Goal: Transaction & Acquisition: Book appointment/travel/reservation

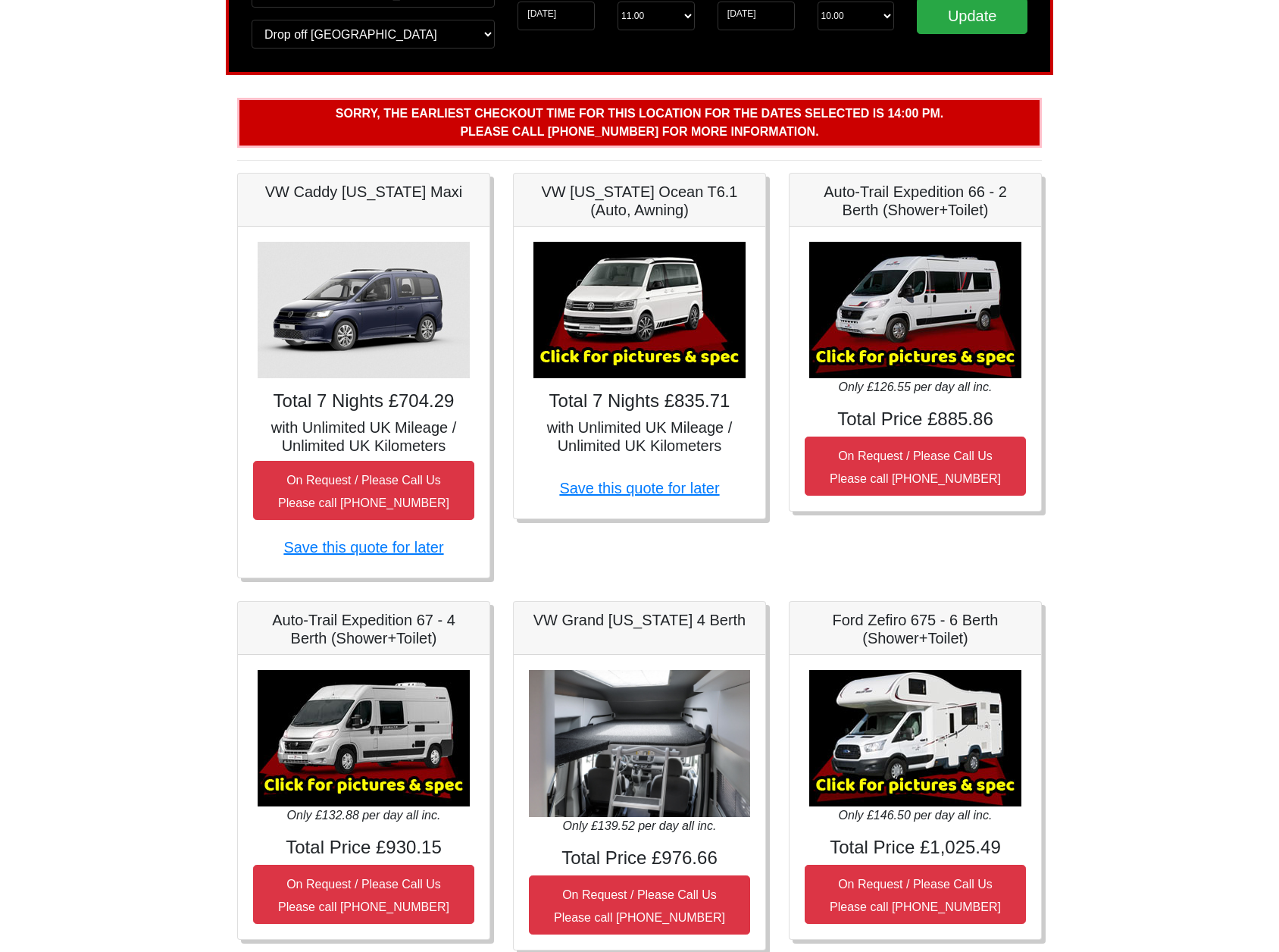
scroll to position [164, 0]
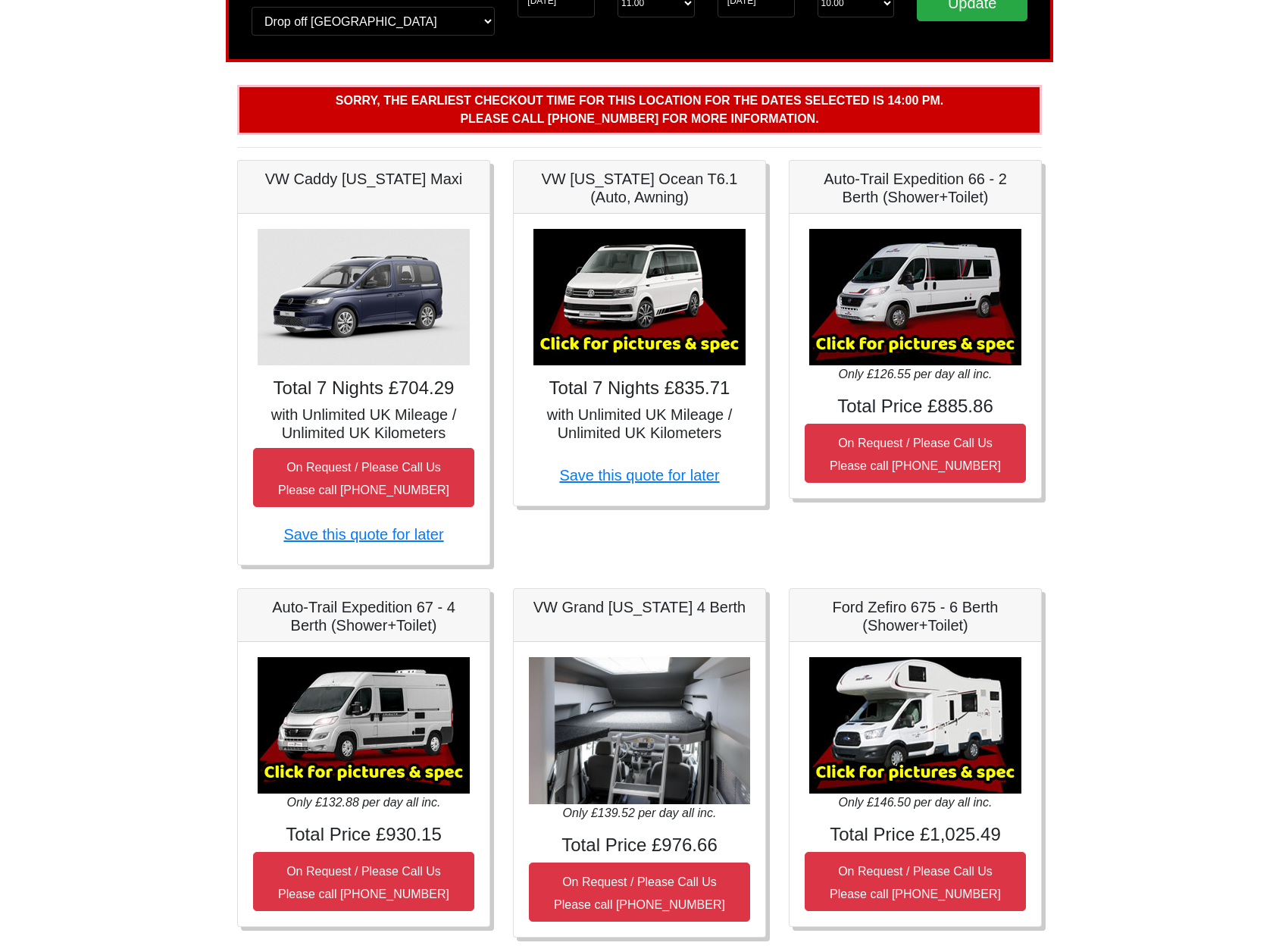
click at [367, 744] on img at bounding box center [363, 726] width 212 height 136
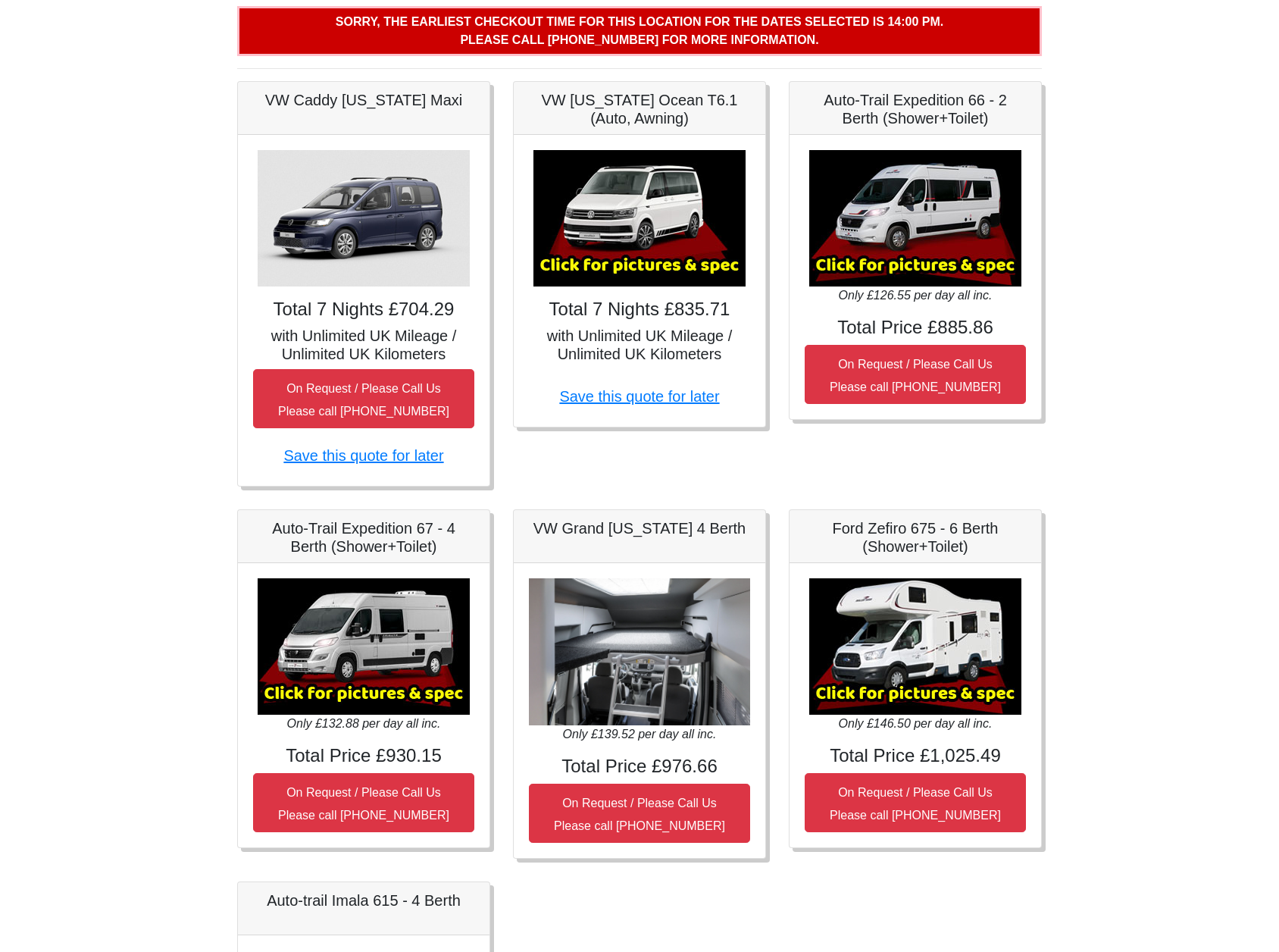
scroll to position [251, 0]
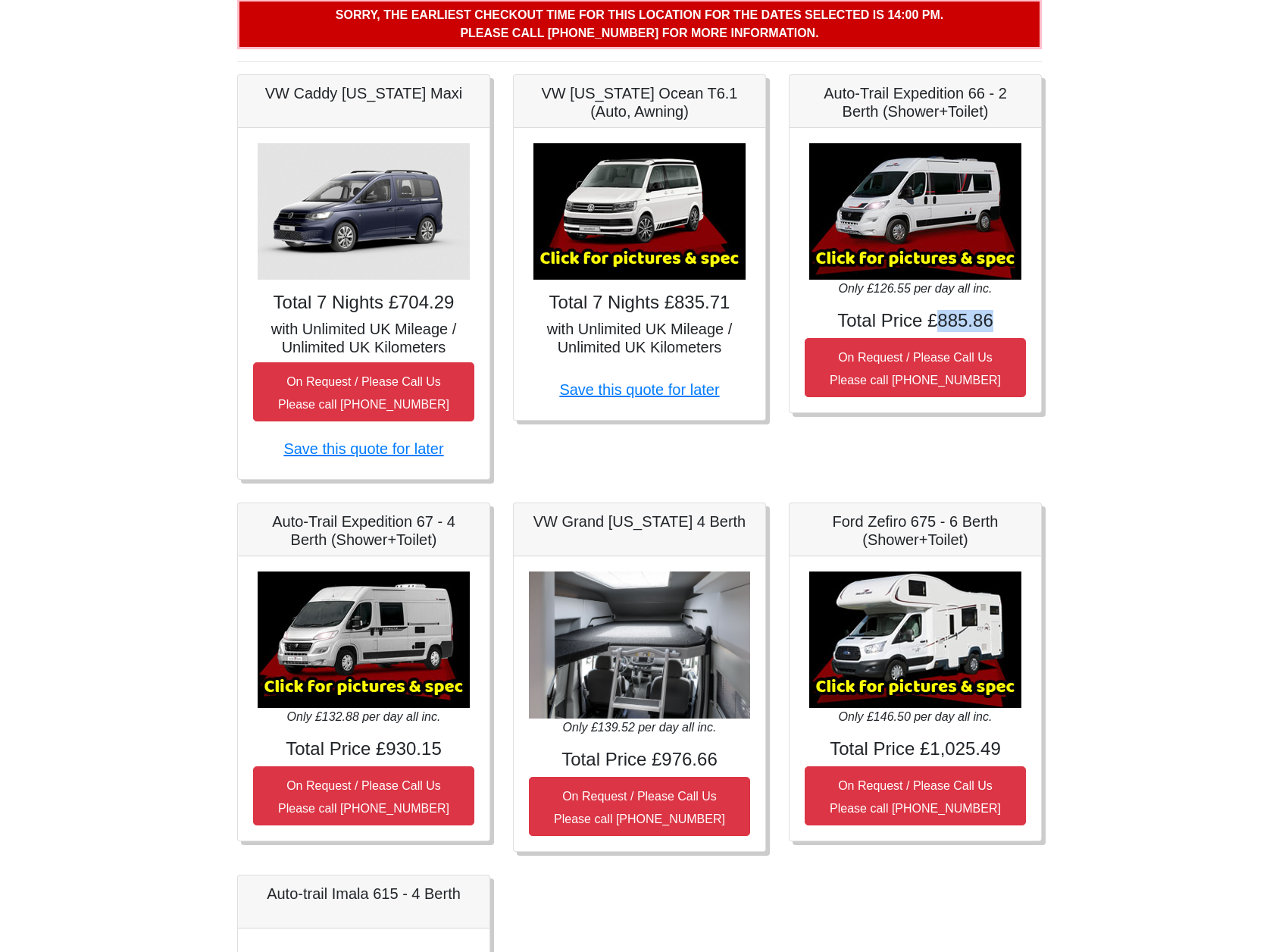
drag, startPoint x: 932, startPoint y: 320, endPoint x: 1003, endPoint y: 319, distance: 71.0
click at [1003, 319] on h4 "Total Price £885.86" at bounding box center [915, 321] width 222 height 22
drag, startPoint x: 386, startPoint y: 748, endPoint x: 441, endPoint y: 748, distance: 55.0
click at [441, 748] on h4 "Total Price £930.15" at bounding box center [363, 749] width 222 height 22
drag, startPoint x: 271, startPoint y: 520, endPoint x: 318, endPoint y: 535, distance: 49.3
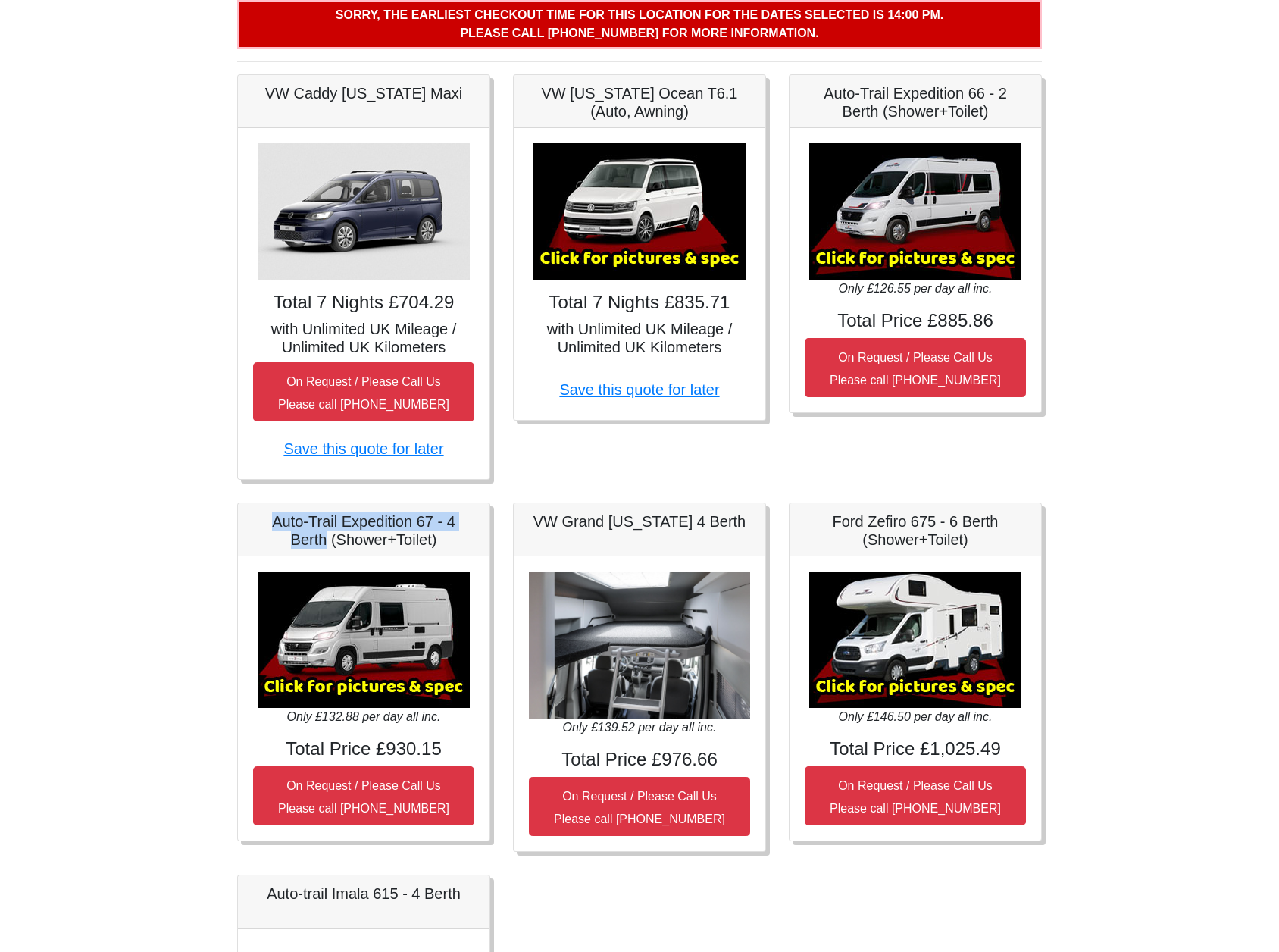
click at [327, 538] on h5 "Auto-Trail Expedition 67 - 4 Berth (Shower+Toilet)" at bounding box center [363, 531] width 222 height 36
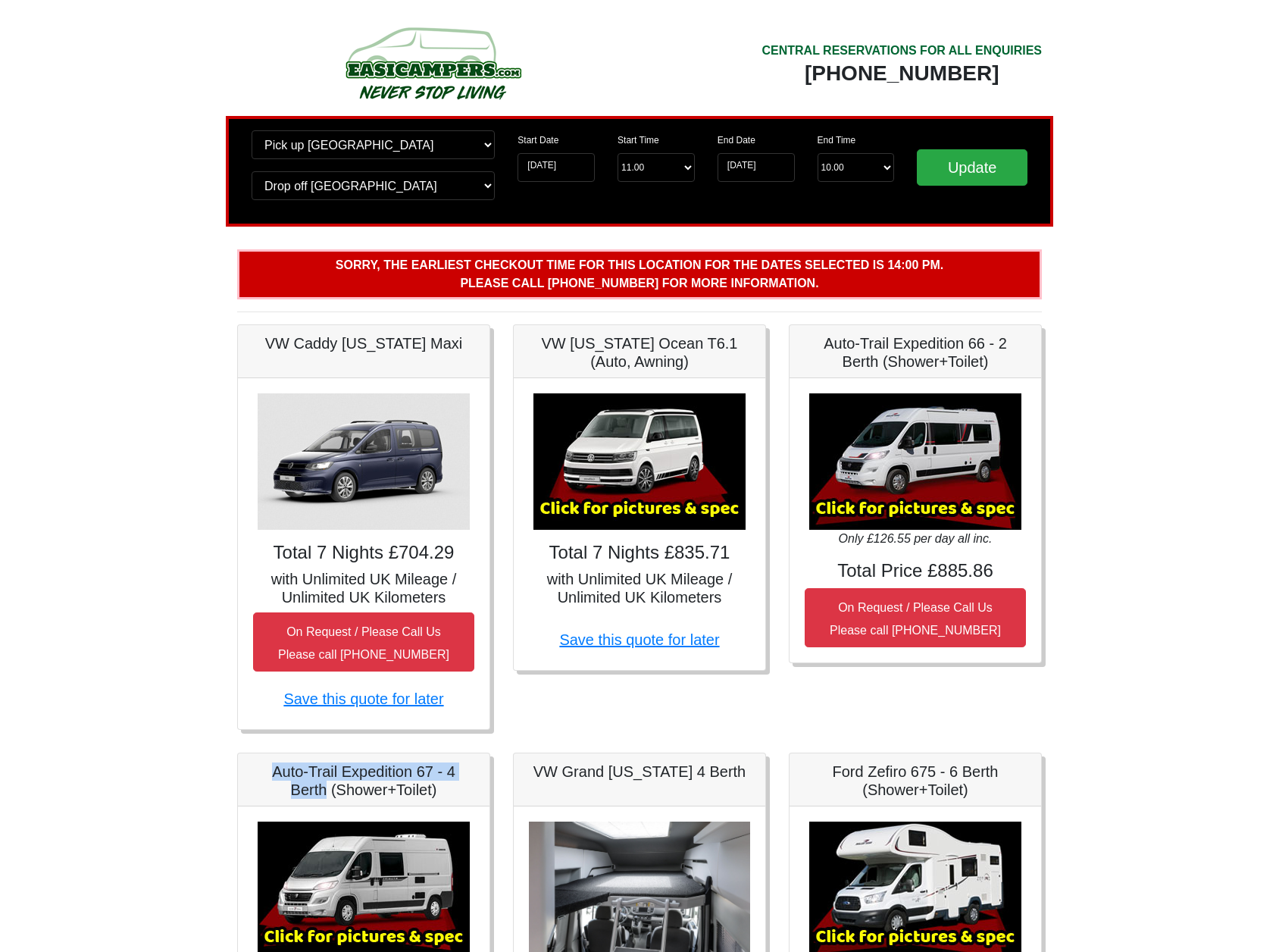
scroll to position [0, 0]
click at [559, 165] on input "[DATE]" at bounding box center [556, 168] width 77 height 29
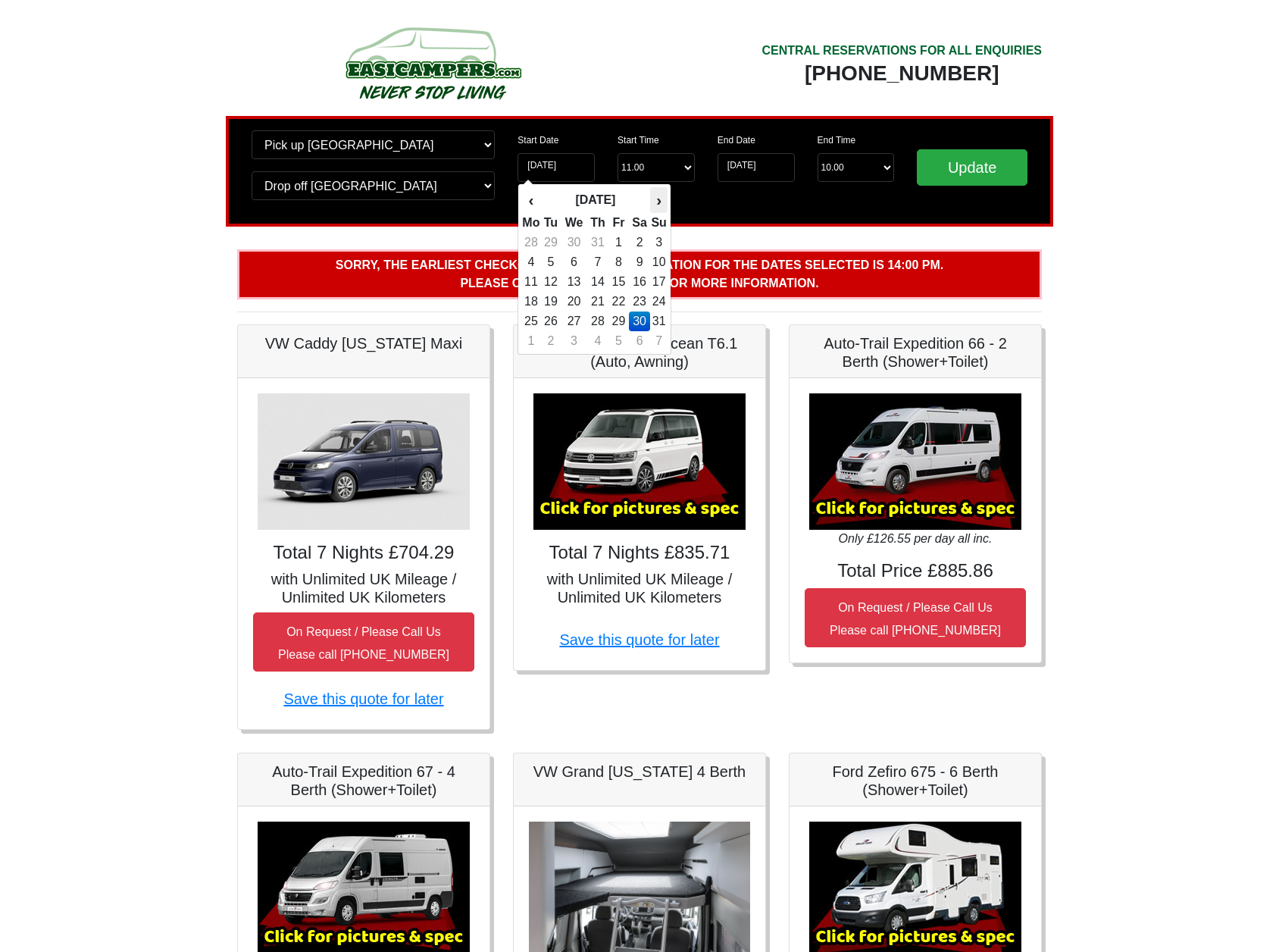
click at [655, 200] on th "›" at bounding box center [658, 200] width 16 height 26
click at [638, 299] on td "20" at bounding box center [640, 301] width 22 height 20
type input "20-09-2025"
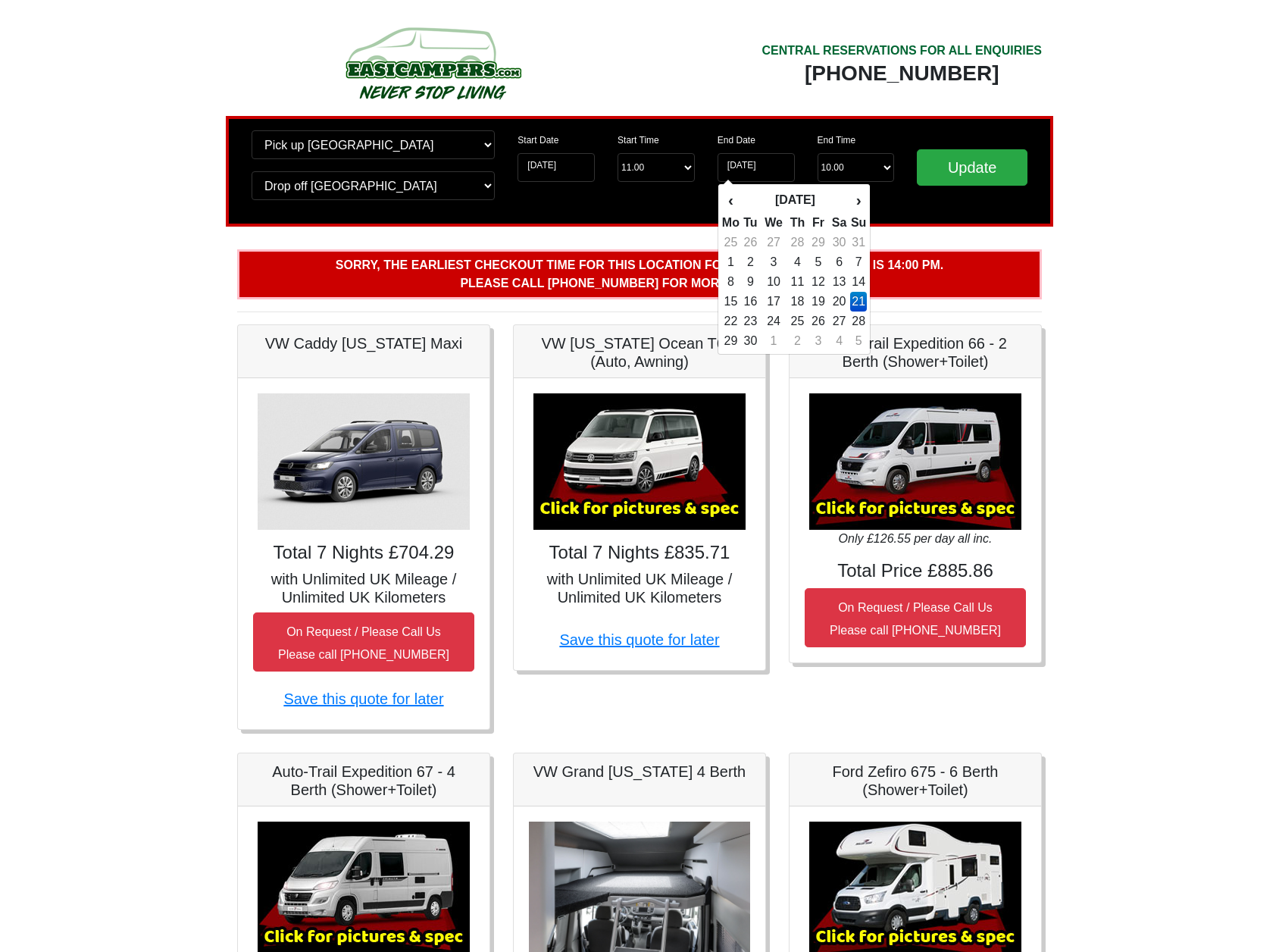
drag, startPoint x: 838, startPoint y: 319, endPoint x: 895, endPoint y: 259, distance: 82.8
click at [838, 319] on td "27" at bounding box center [839, 321] width 22 height 20
type input "27-09-2025"
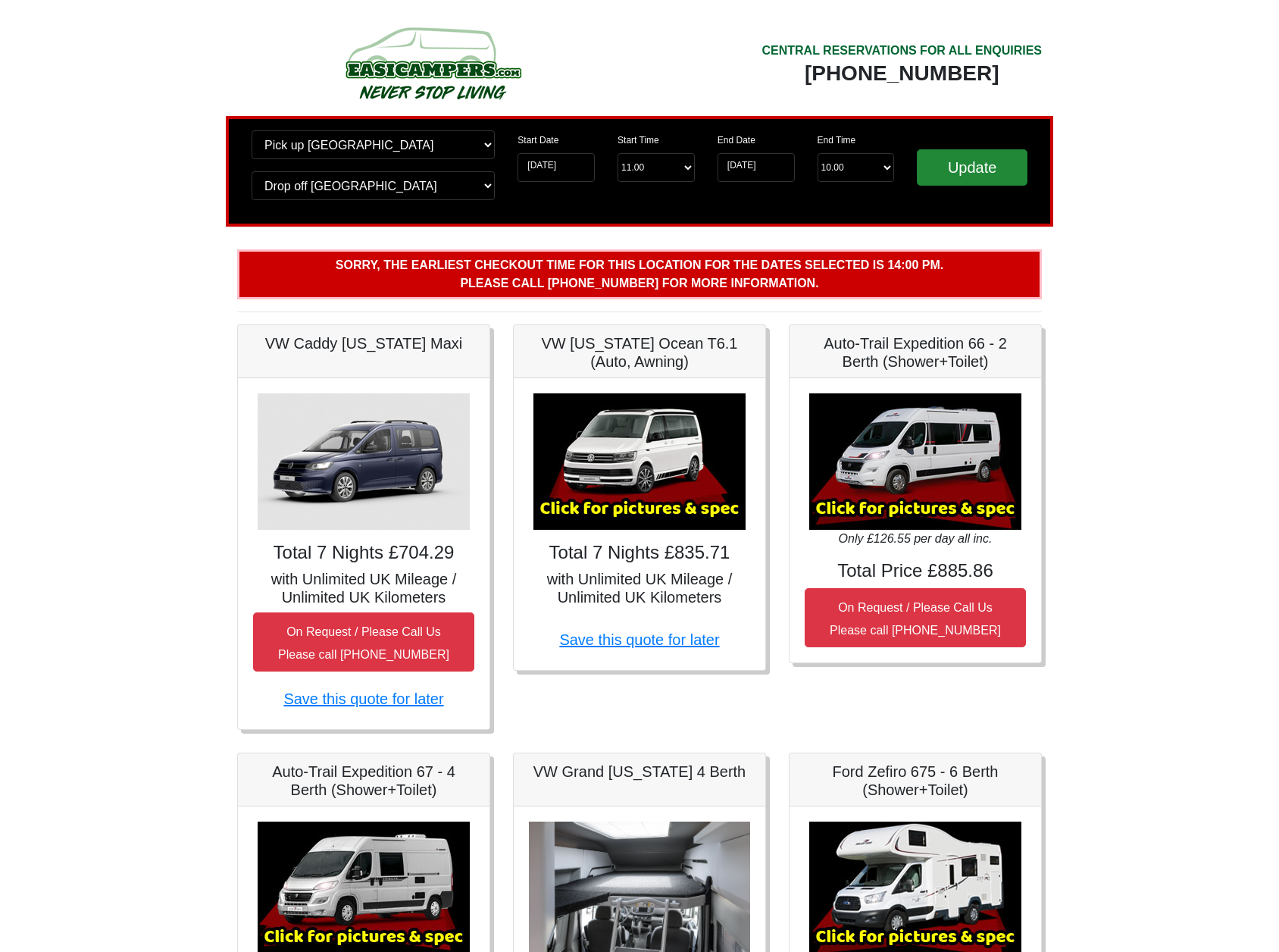
click at [964, 171] on input "Update" at bounding box center [972, 168] width 110 height 36
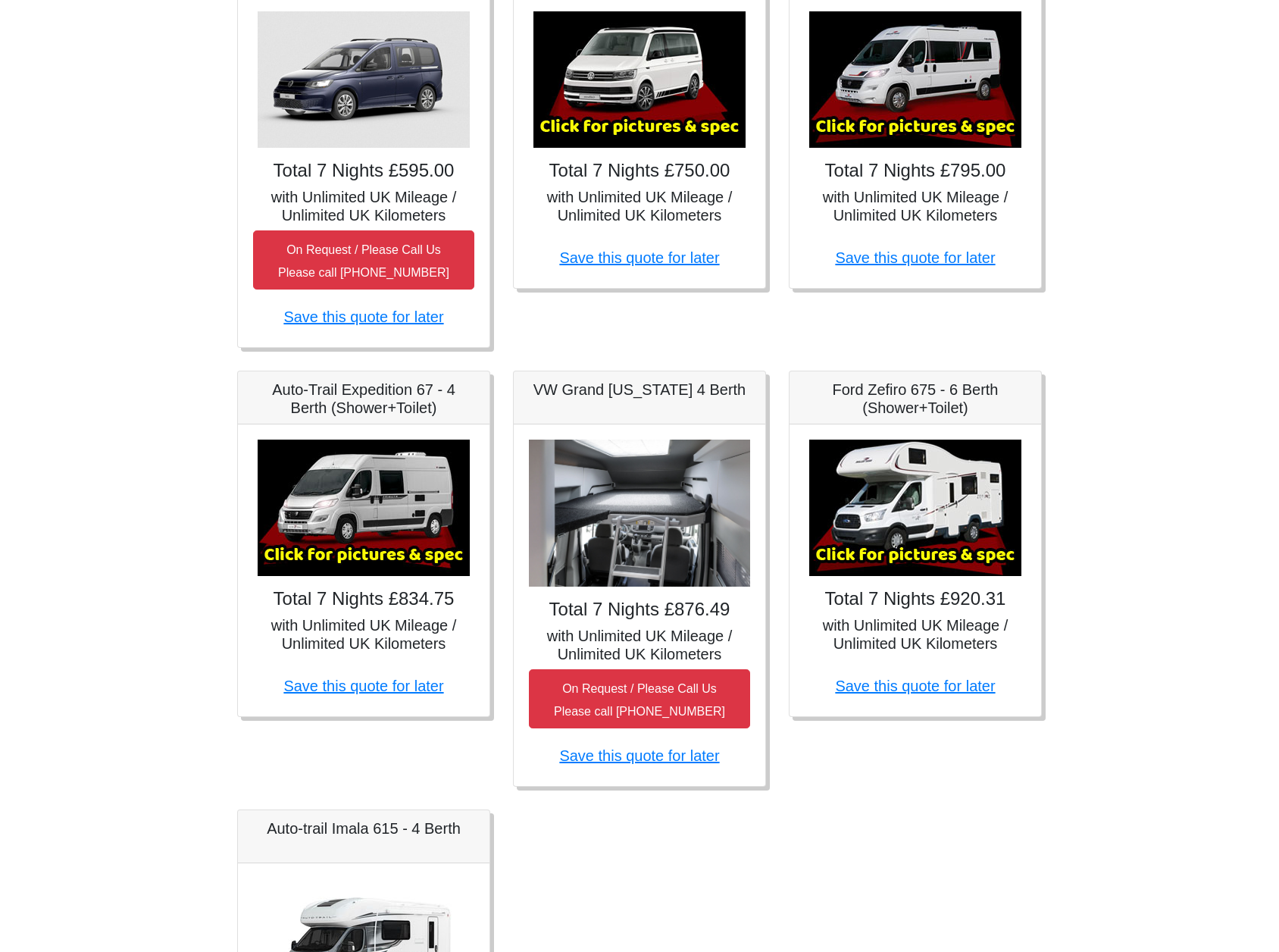
scroll to position [420, 0]
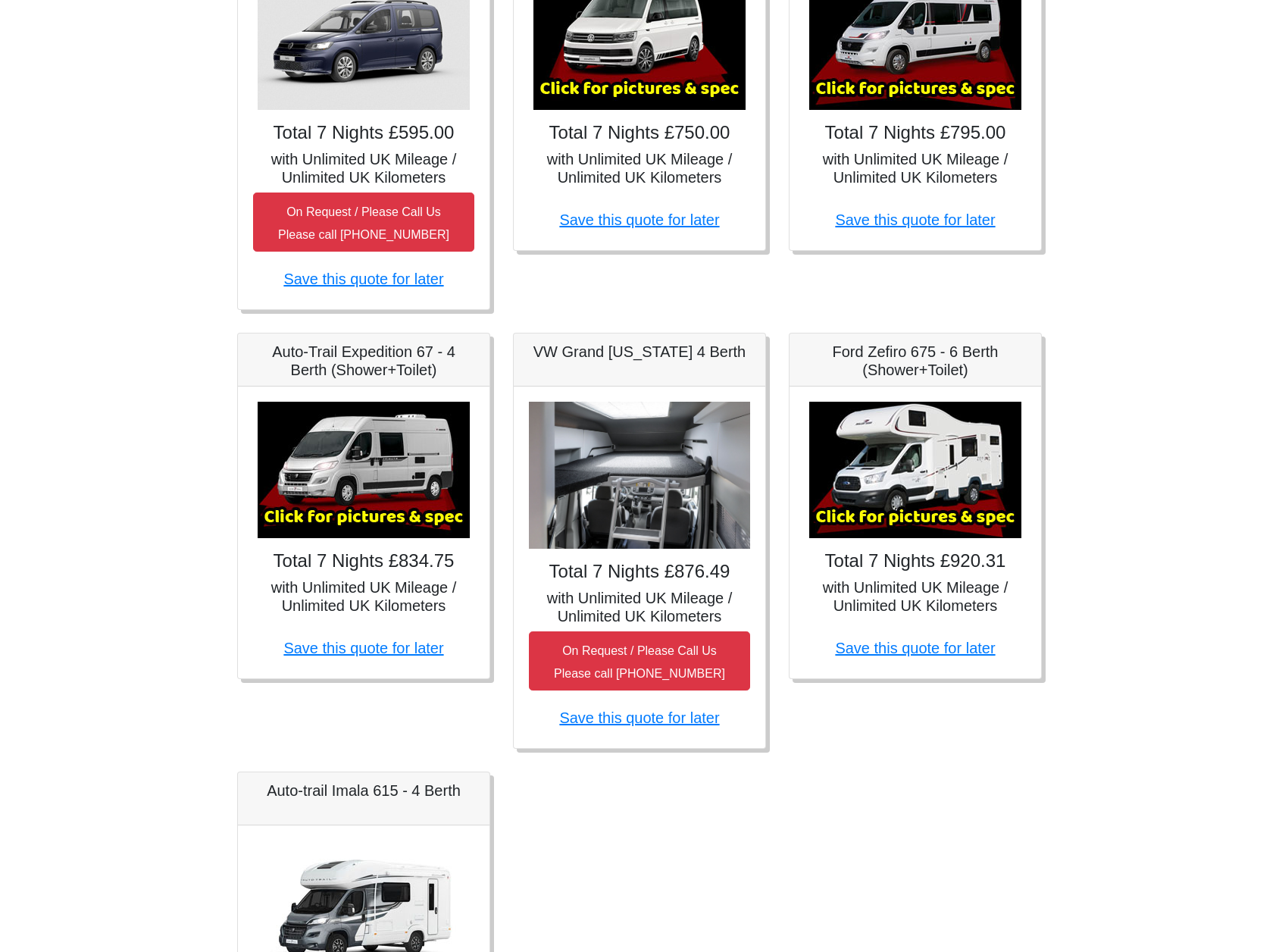
click at [335, 490] on img at bounding box center [363, 470] width 212 height 136
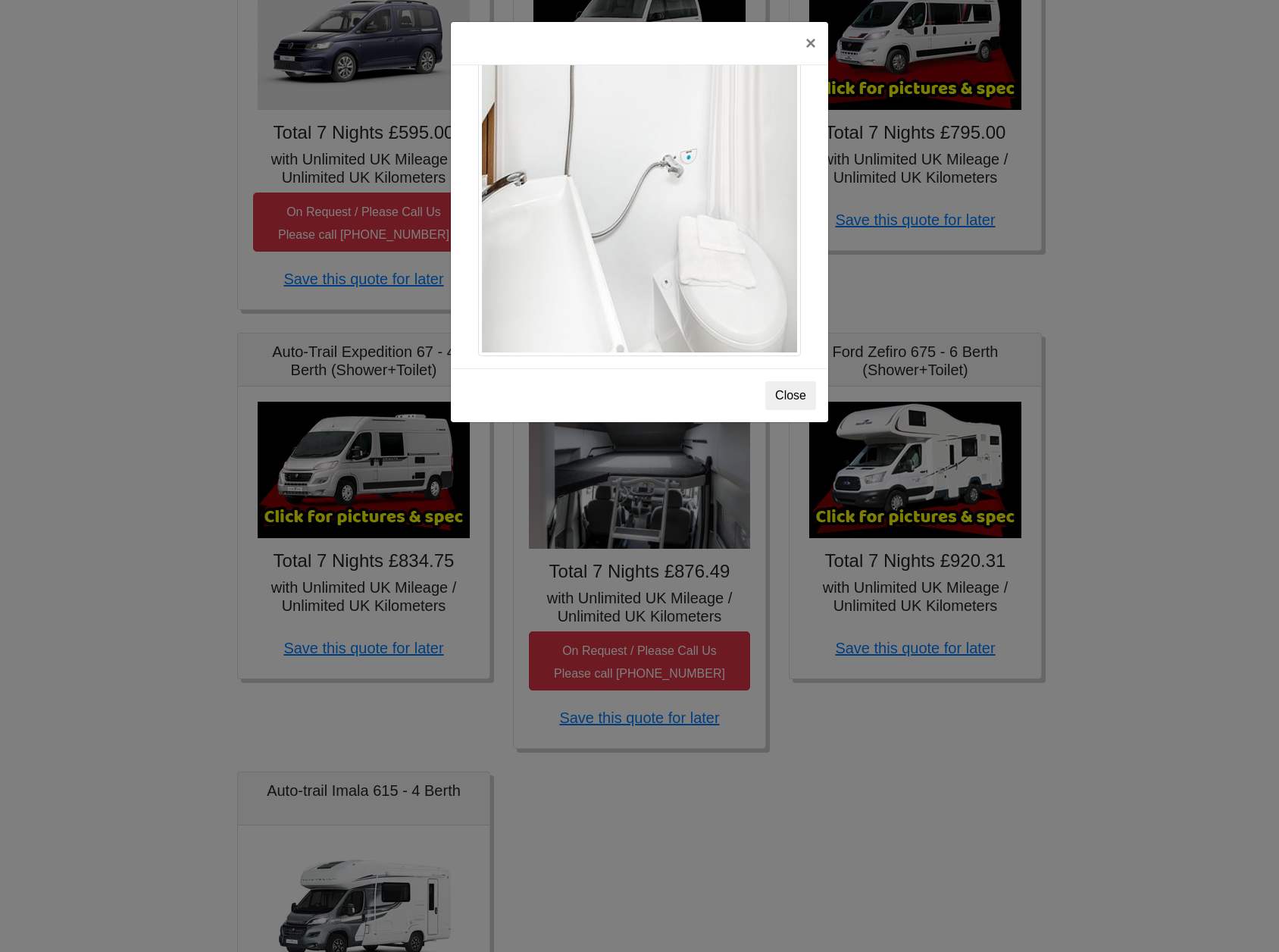
scroll to position [2085, 0]
click at [782, 395] on button "Close" at bounding box center [791, 395] width 51 height 29
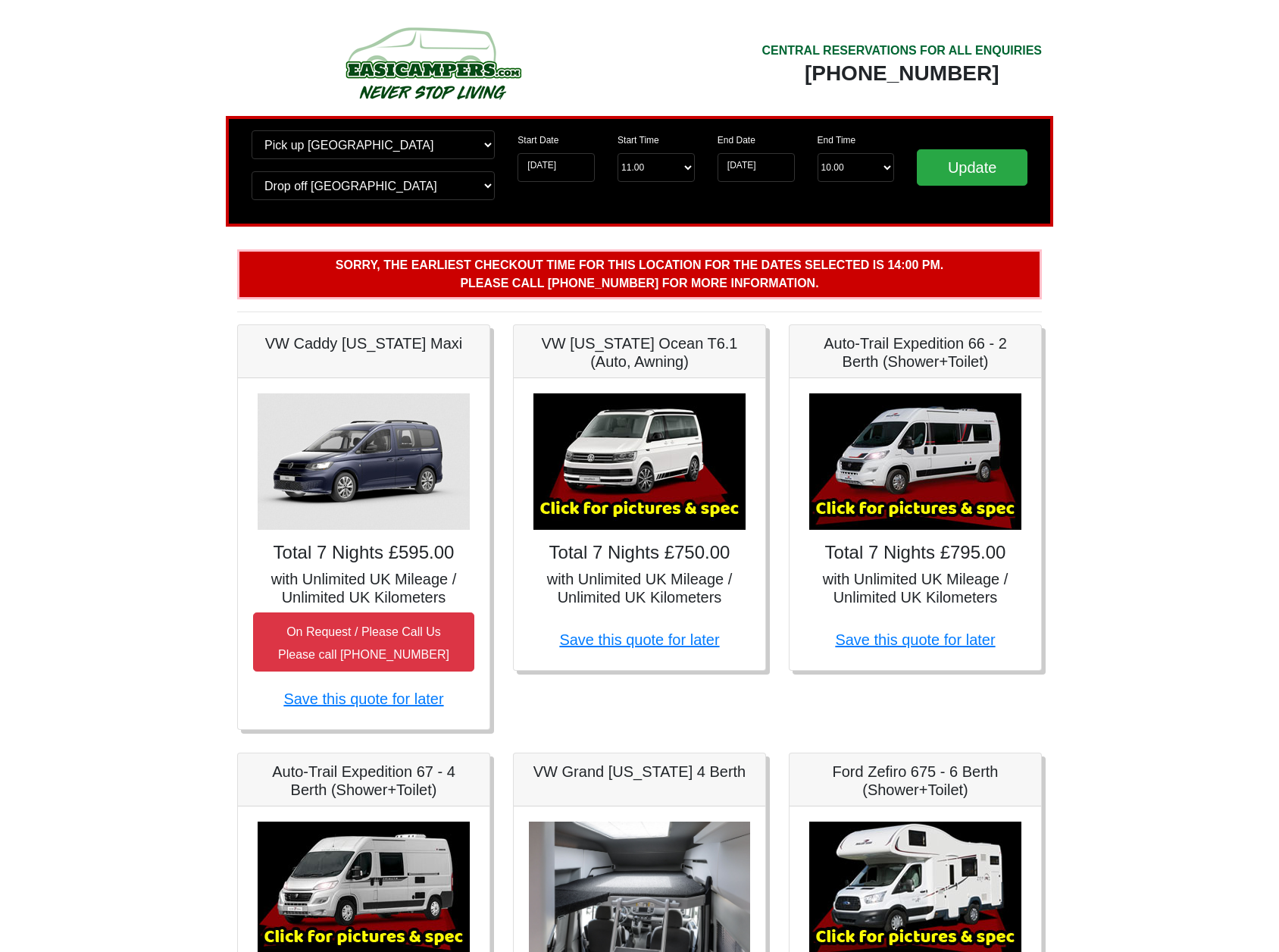
scroll to position [0, 0]
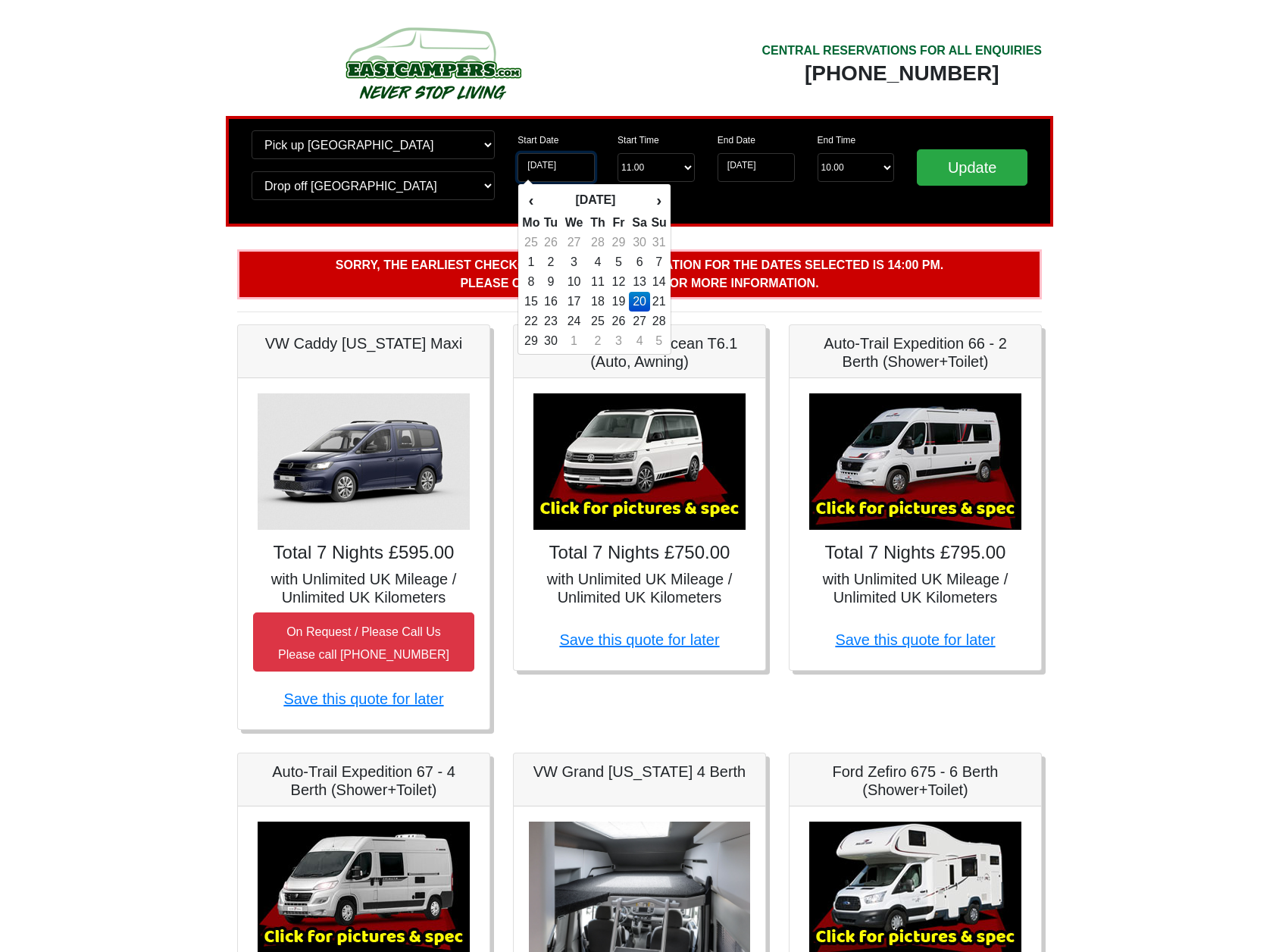
click at [564, 165] on input "20-09-2025" at bounding box center [556, 168] width 77 height 29
click at [634, 239] on td "30" at bounding box center [640, 242] width 22 height 20
type input "[DATE]"
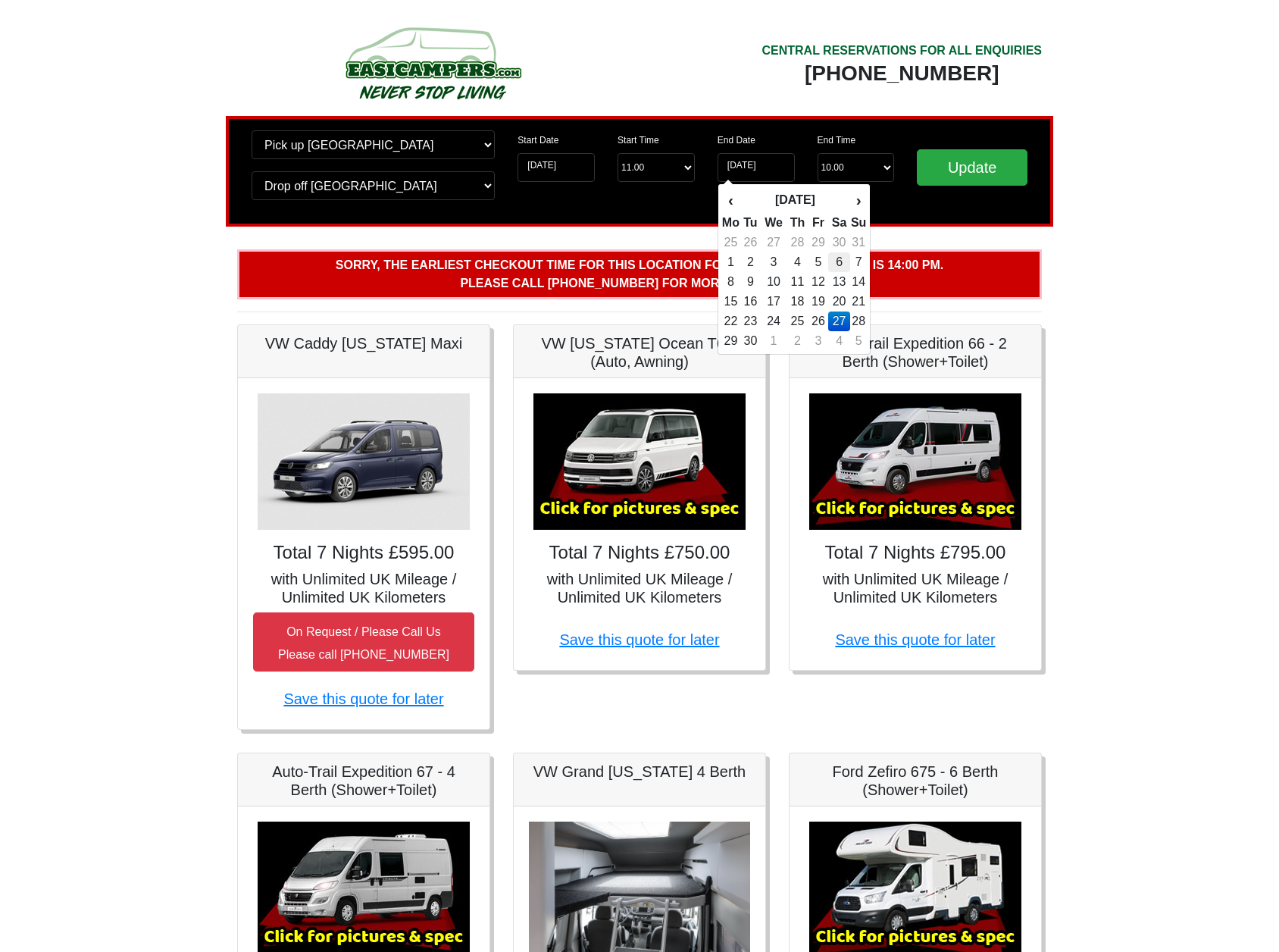
click at [838, 259] on td "6" at bounding box center [839, 261] width 22 height 20
type input "[DATE]"
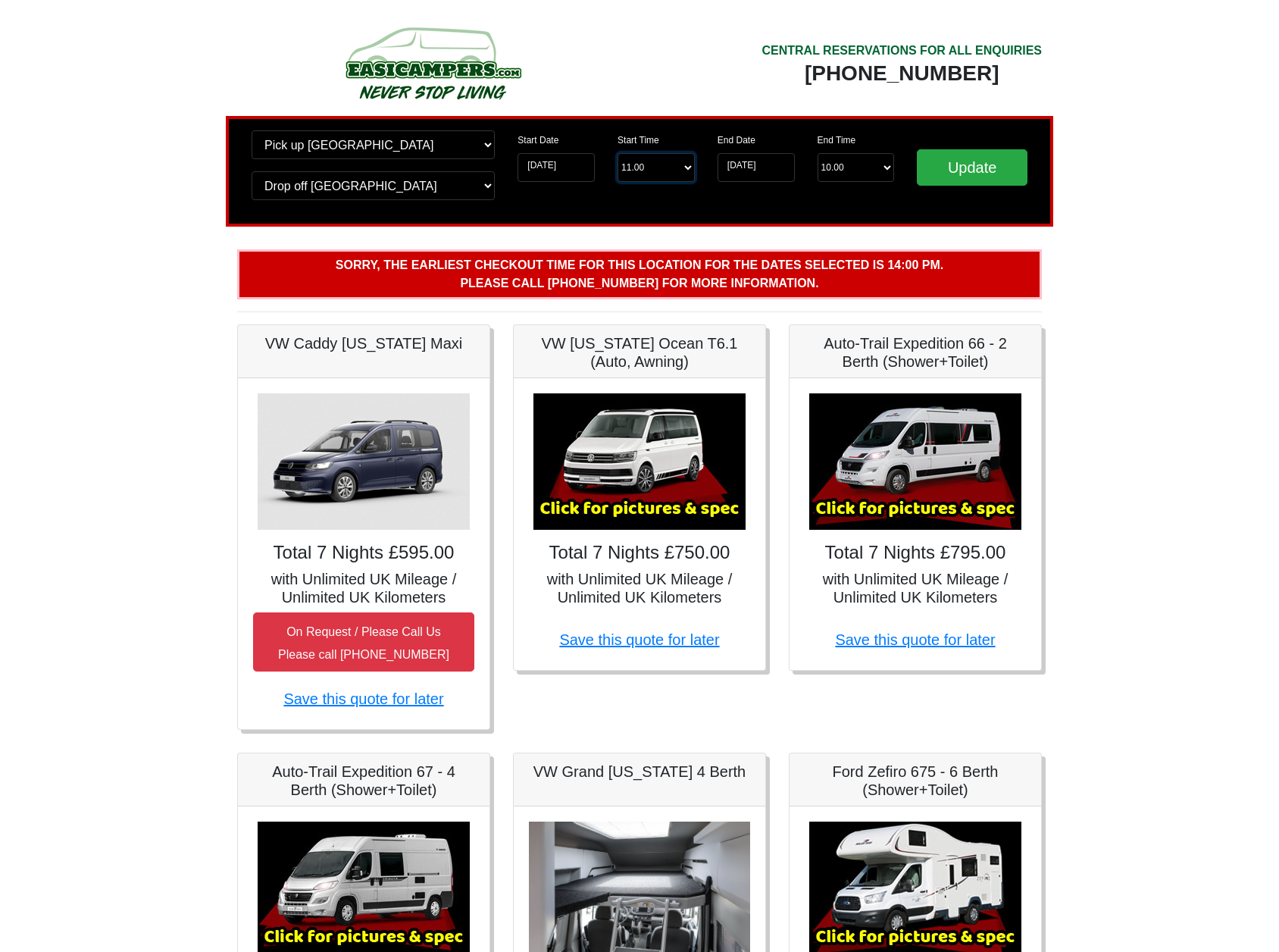
select select "11.00"
select select "10.00"
click at [982, 164] on input "Update" at bounding box center [972, 168] width 110 height 36
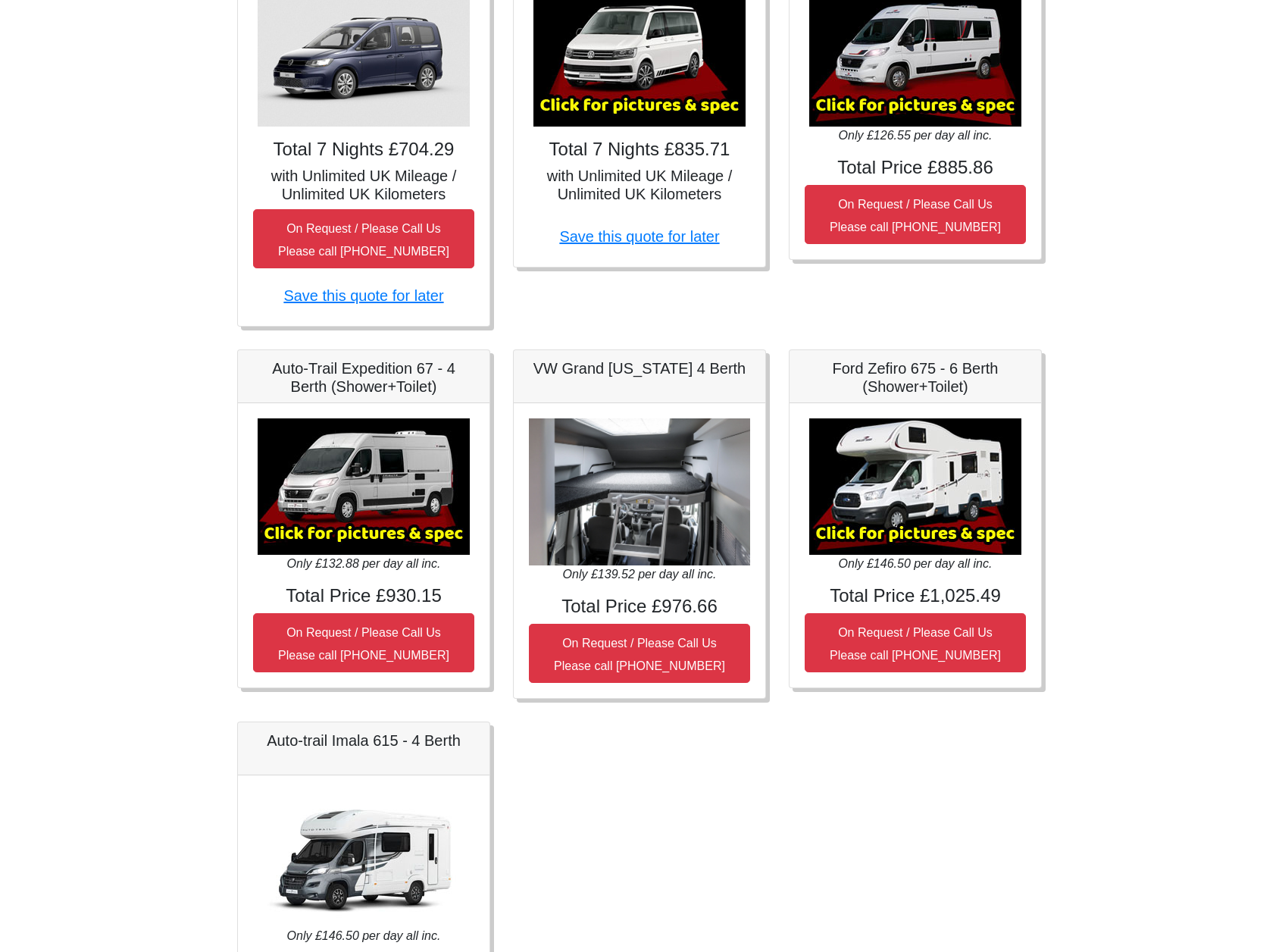
scroll to position [405, 0]
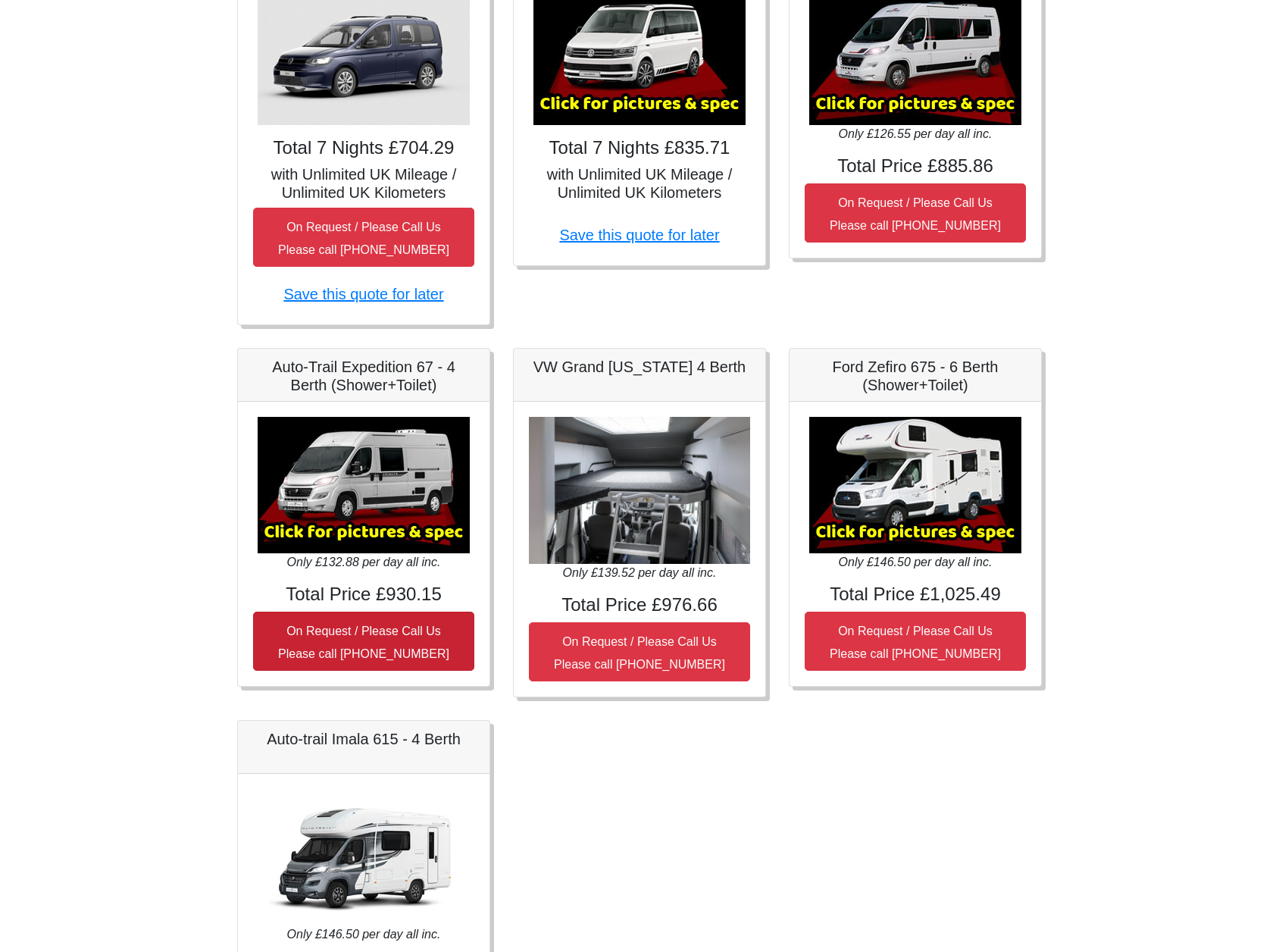
click at [354, 649] on small "On Request / Please Call Us Please call 0044 (0)131 322 6597" at bounding box center [363, 643] width 171 height 36
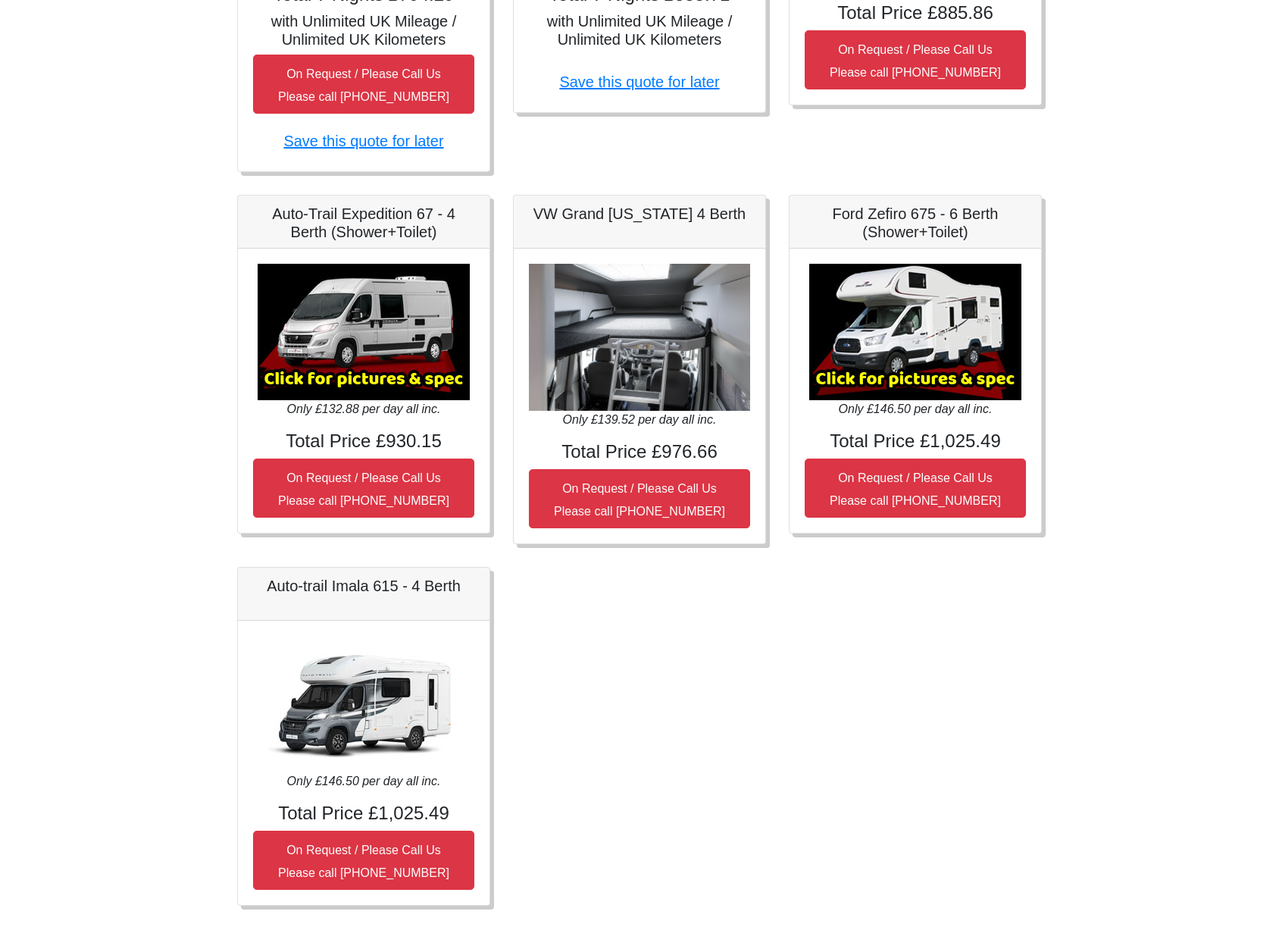
scroll to position [569, 0]
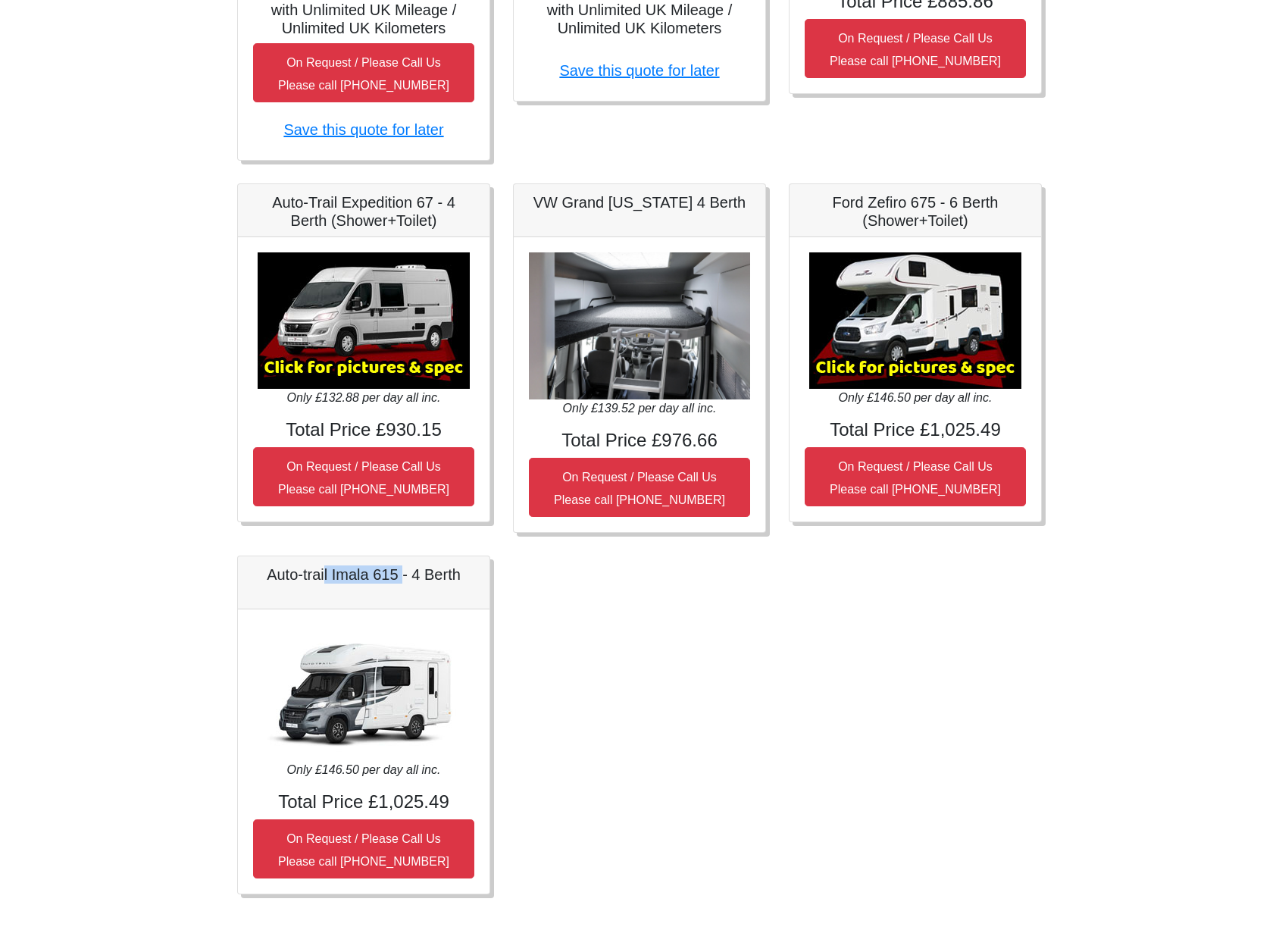
drag, startPoint x: 326, startPoint y: 573, endPoint x: 400, endPoint y: 575, distance: 74.0
click at [400, 575] on h5 "Auto-trail Imala 615 - 4 Berth" at bounding box center [363, 574] width 222 height 18
click at [358, 673] on img at bounding box center [363, 693] width 212 height 136
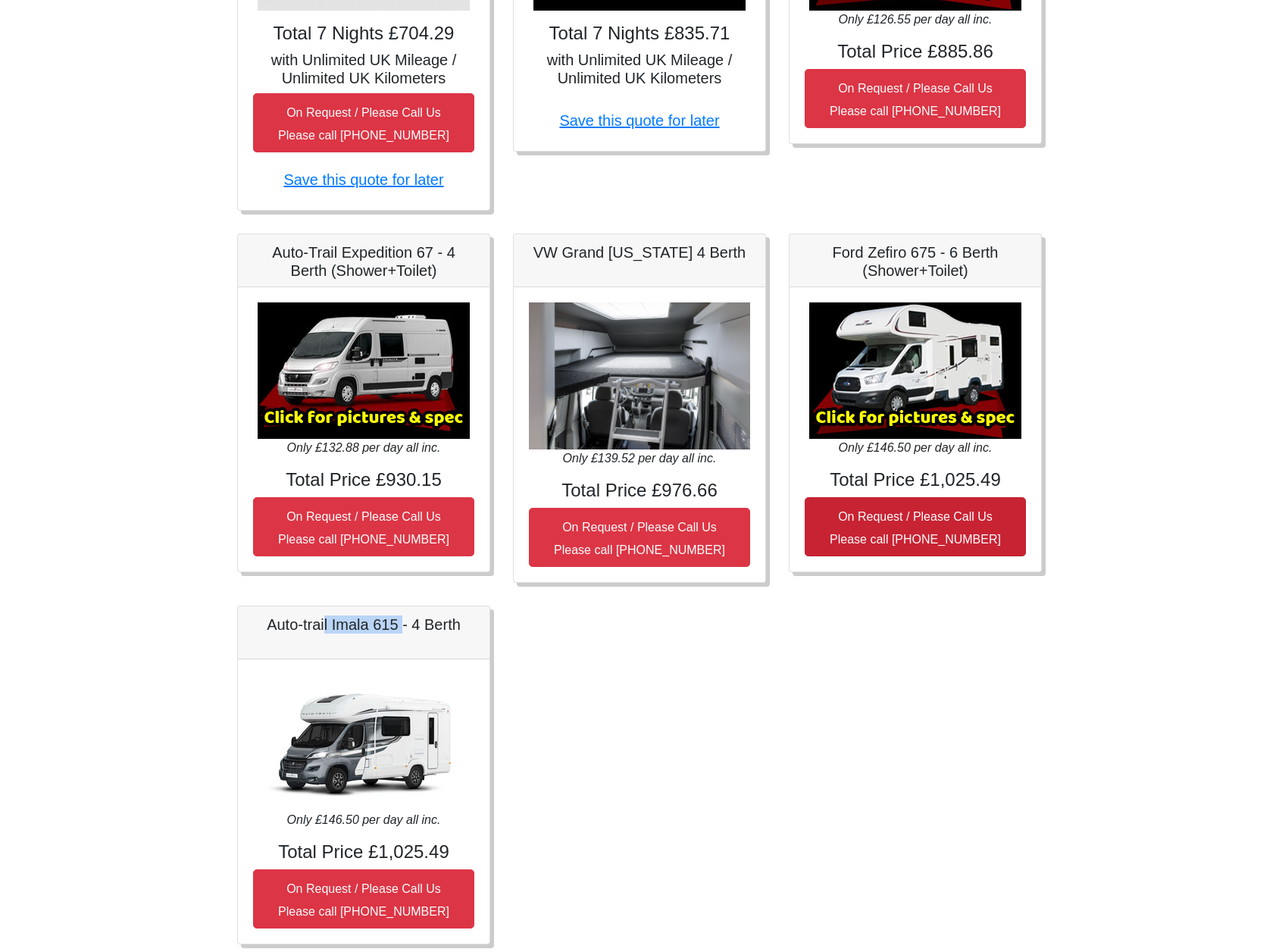
scroll to position [521, 0]
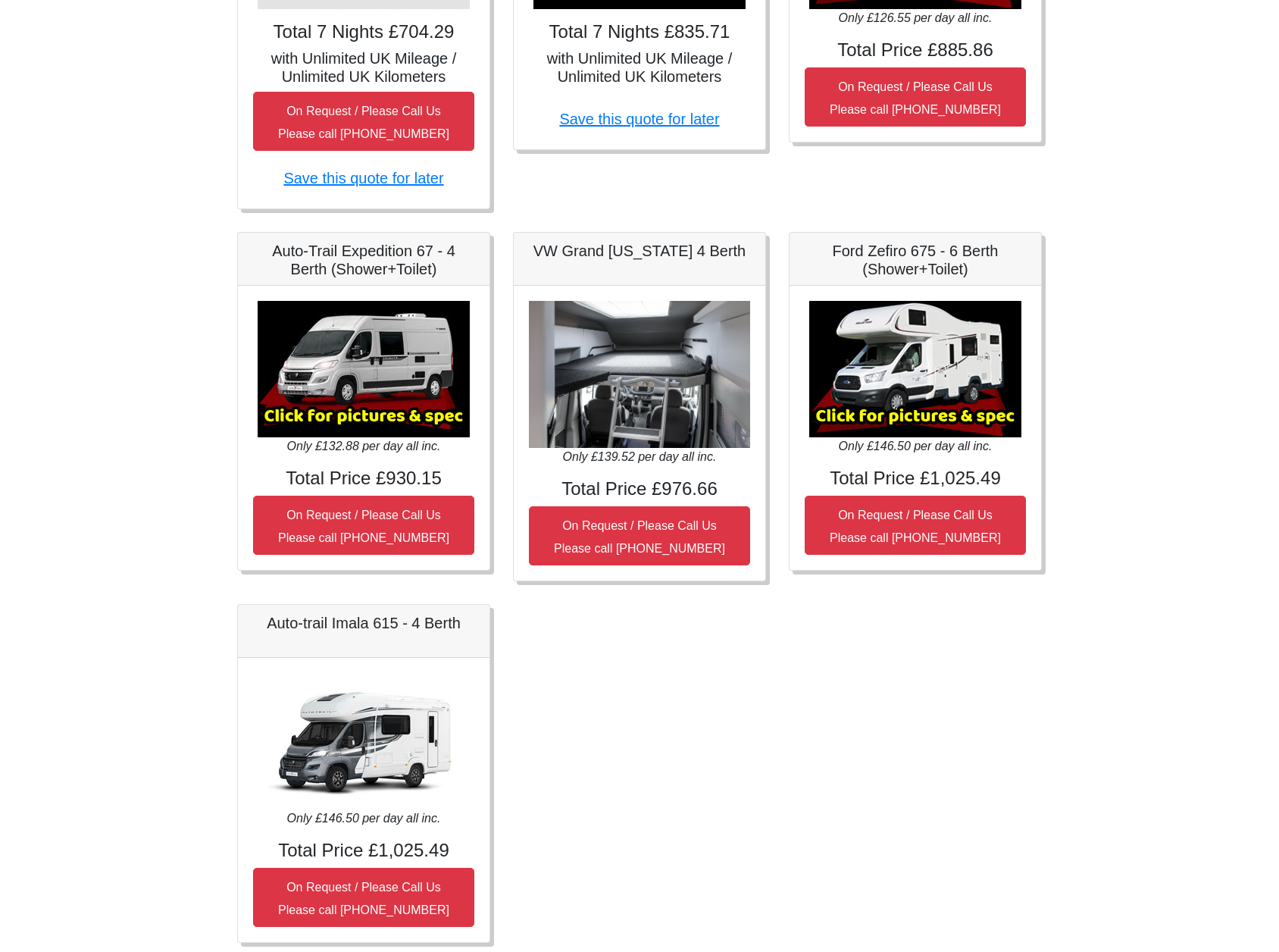
click at [332, 642] on div "Auto-trail Imala 615 - 4 Berth" at bounding box center [363, 632] width 251 height 53
drag, startPoint x: 268, startPoint y: 622, endPoint x: 395, endPoint y: 621, distance: 127.0
click at [395, 621] on h5 "Auto-trail Imala 615 - 4 Berth" at bounding box center [363, 622] width 222 height 18
copy h5 "Auto-trail Imala 615"
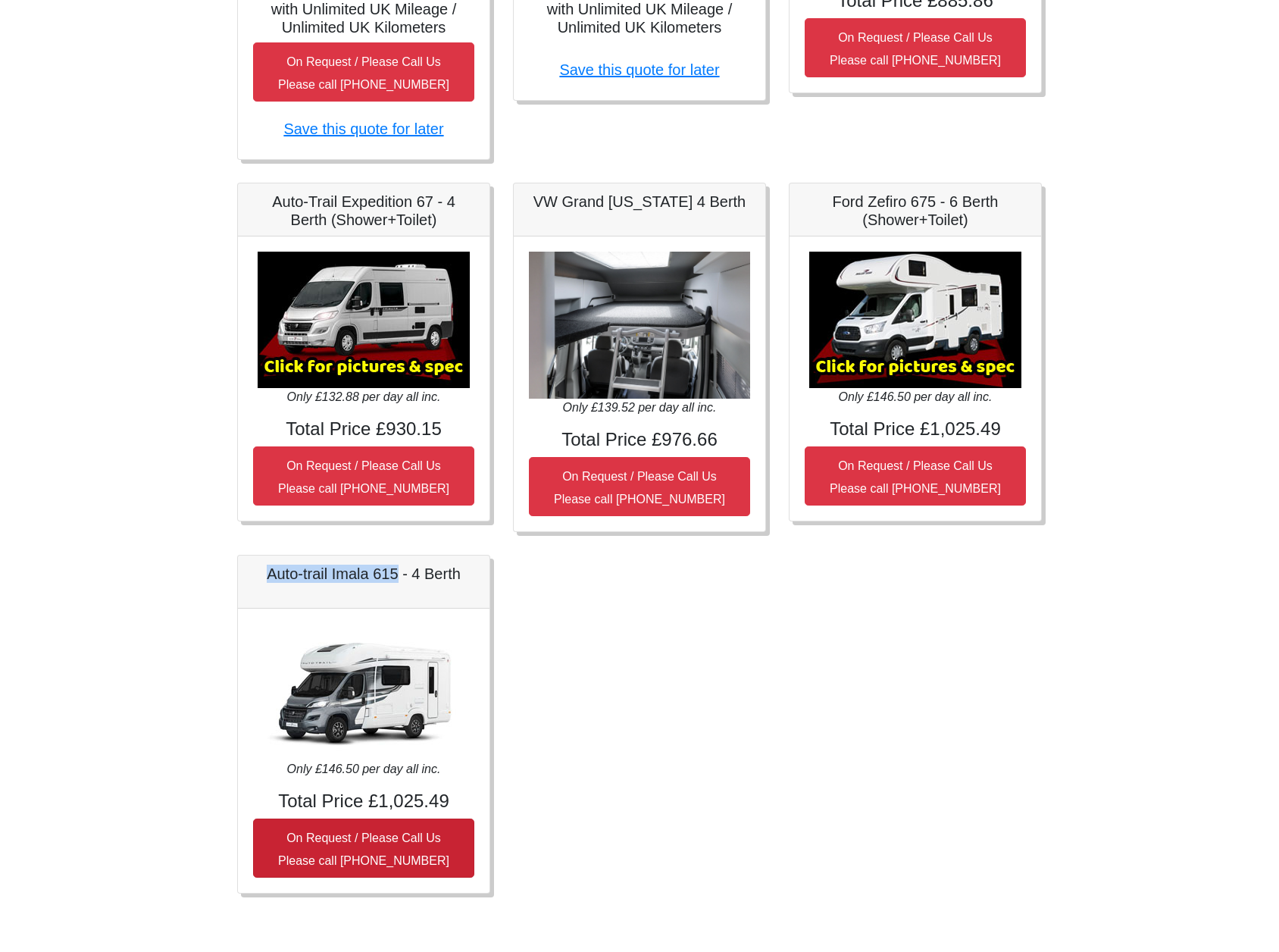
scroll to position [569, 0]
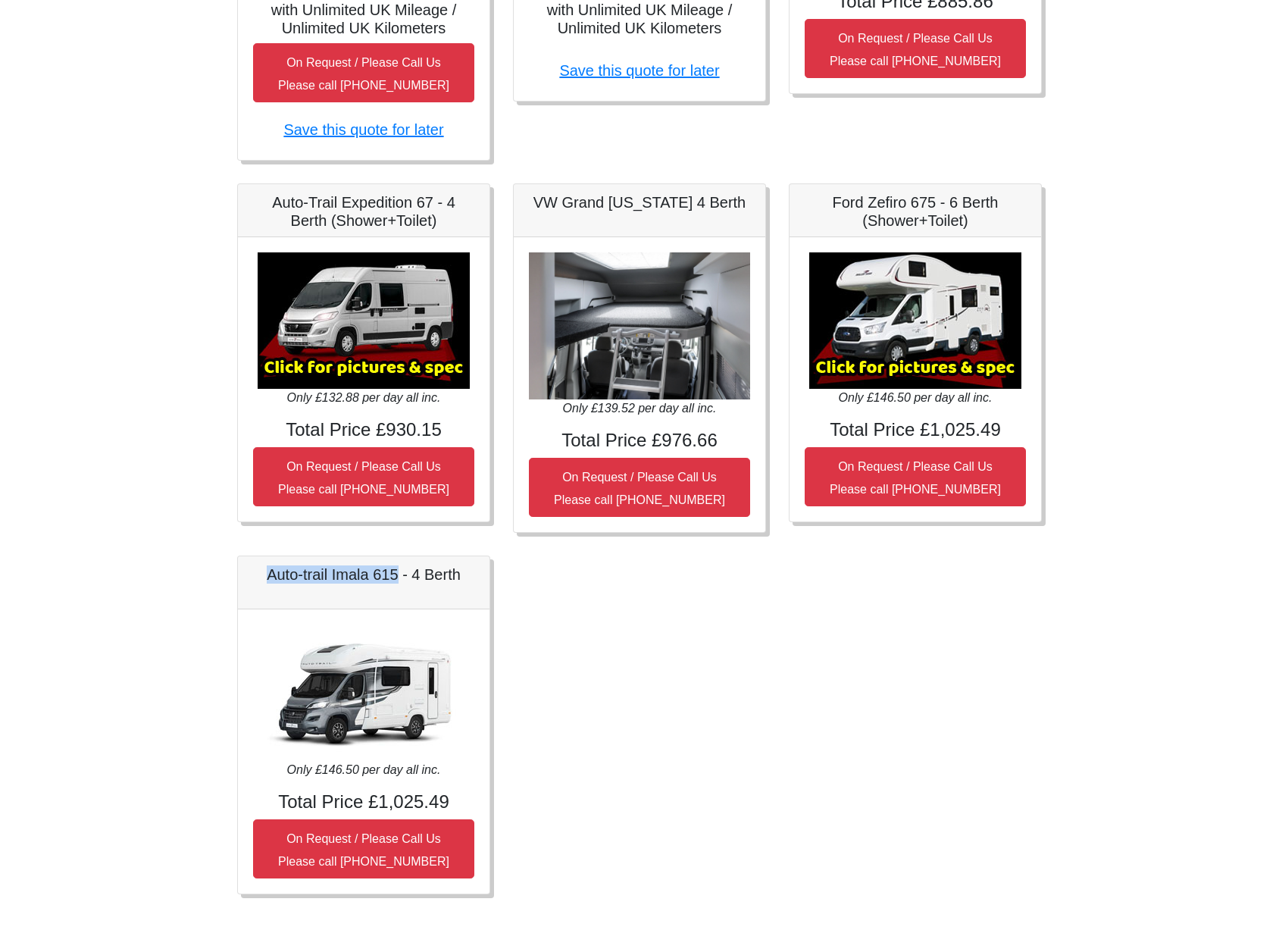
click at [389, 682] on img at bounding box center [363, 693] width 212 height 136
click at [356, 685] on img at bounding box center [363, 693] width 212 height 136
click at [1122, 138] on body "CENTRAL RESERVATIONS FOR ALL ENQUIRIES 00 44 ( 0 ) 1942 778899 Easicampers Book…" at bounding box center [640, 192] width 1279 height 1523
click at [1189, 81] on body "CENTRAL RESERVATIONS FOR ALL ENQUIRIES 00 44 ( 0 ) 1942 778899 Easicampers Book…" at bounding box center [640, 192] width 1279 height 1523
drag, startPoint x: 268, startPoint y: 574, endPoint x: 463, endPoint y: 575, distance: 195.0
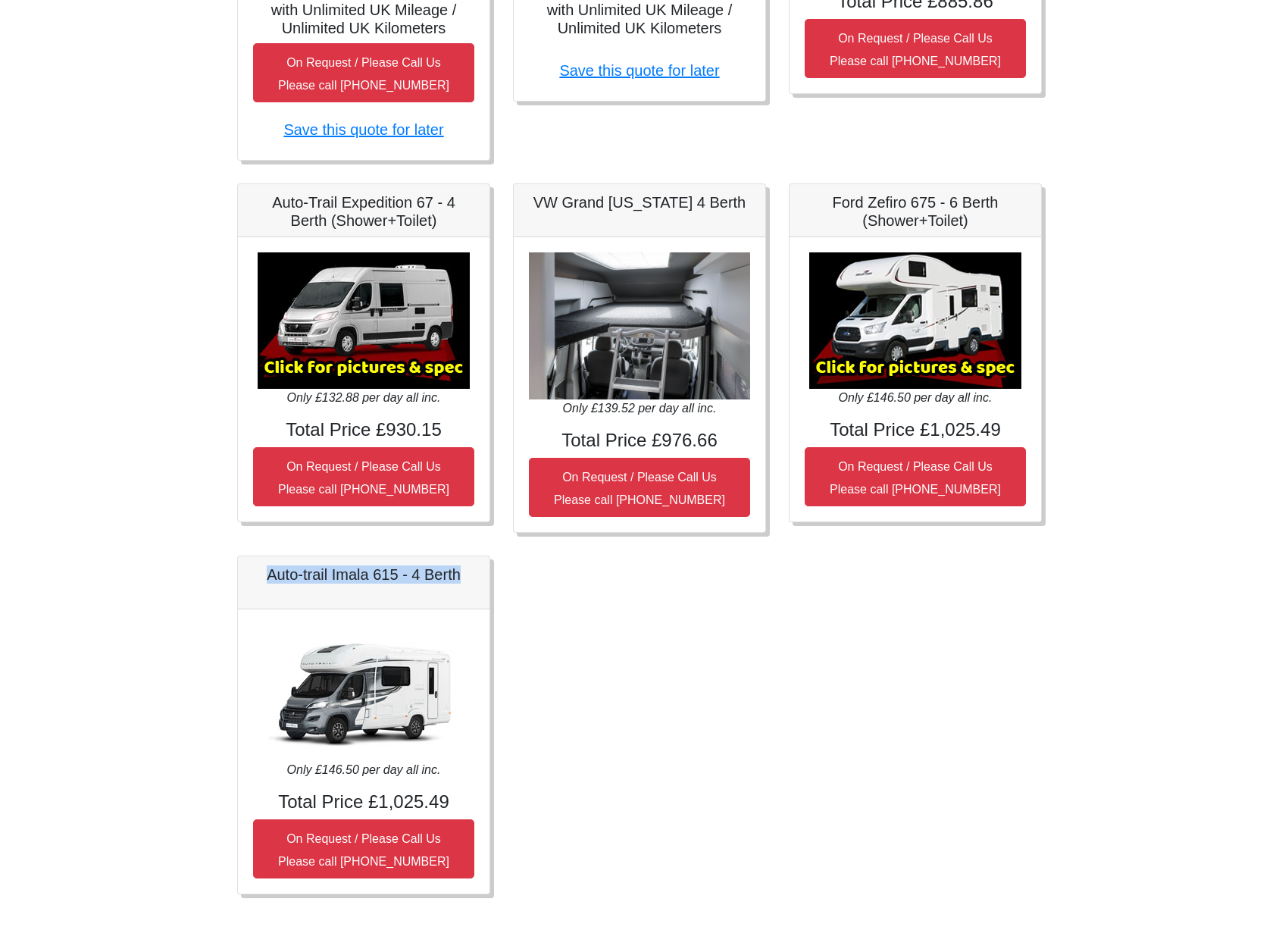
click at [463, 575] on h5 "Auto-trail Imala 615 - 4 Berth" at bounding box center [363, 574] width 222 height 18
copy h5 "Auto-trail Imala 615 - 4 Berth"
click at [1197, 133] on body "CENTRAL RESERVATIONS FOR ALL ENQUIRIES 00 44 ( 0 ) 1942 778899 Easicampers Book…" at bounding box center [640, 192] width 1279 height 1523
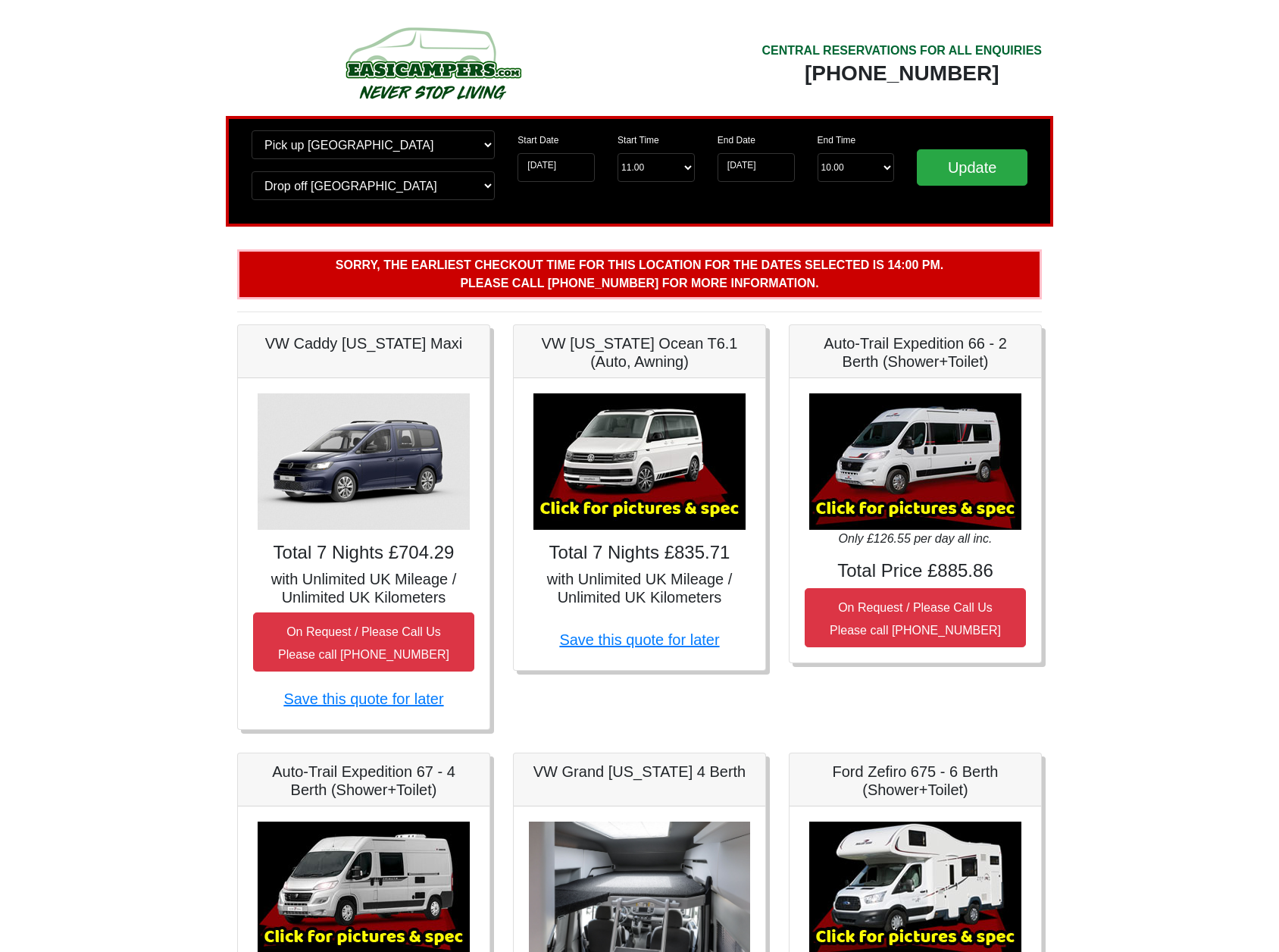
click at [405, 61] on img at bounding box center [433, 63] width 288 height 84
click at [409, 67] on img at bounding box center [433, 63] width 288 height 84
click at [457, 74] on img at bounding box center [433, 63] width 288 height 84
drag, startPoint x: 774, startPoint y: 70, endPoint x: 1038, endPoint y: 77, distance: 264.1
click at [1038, 77] on div "[PHONE_NUMBER]" at bounding box center [902, 73] width 280 height 27
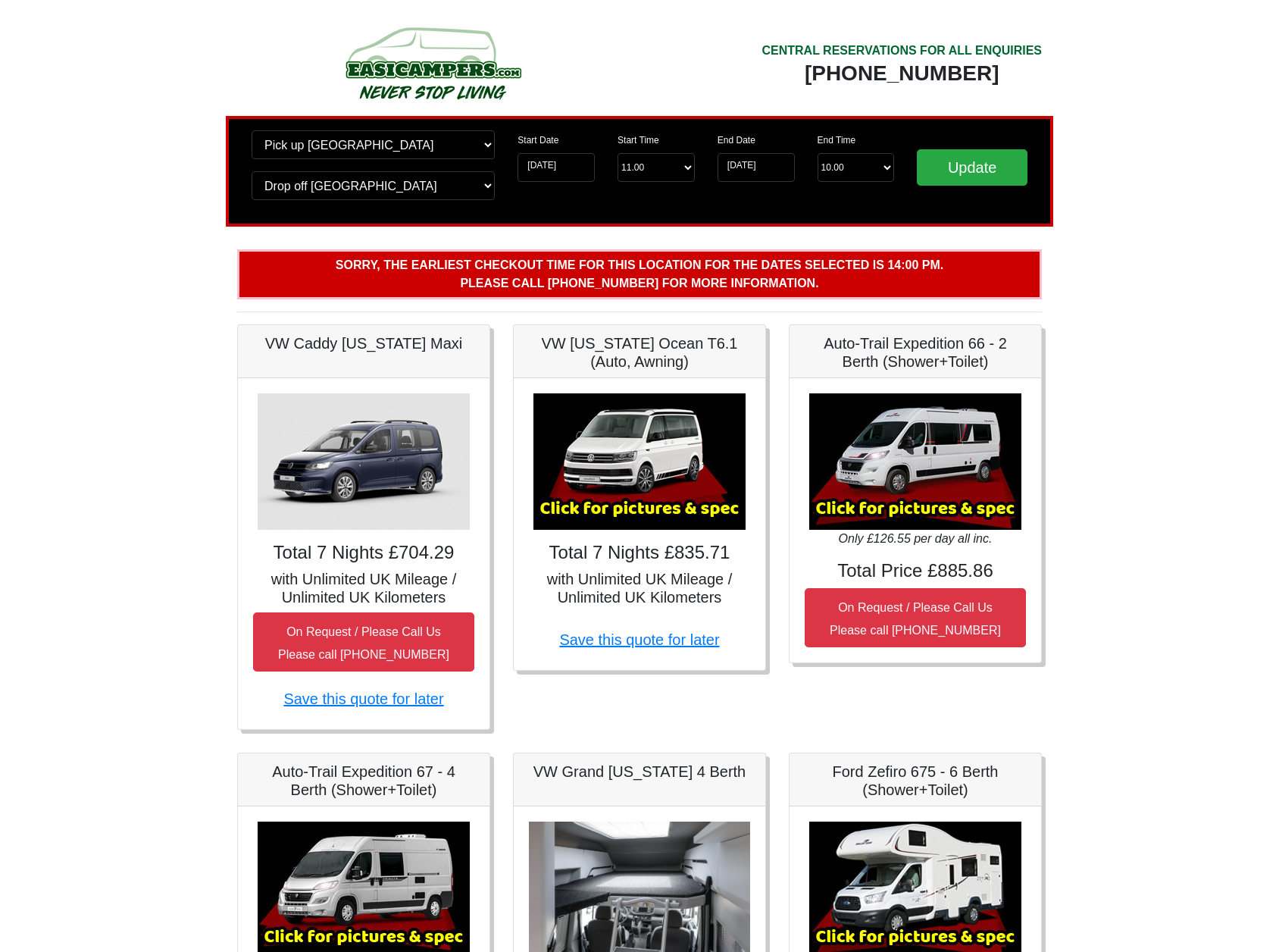
copy div "[PHONE_NUMBER]"
click at [409, 54] on img at bounding box center [433, 63] width 288 height 84
click at [431, 74] on img at bounding box center [433, 63] width 288 height 84
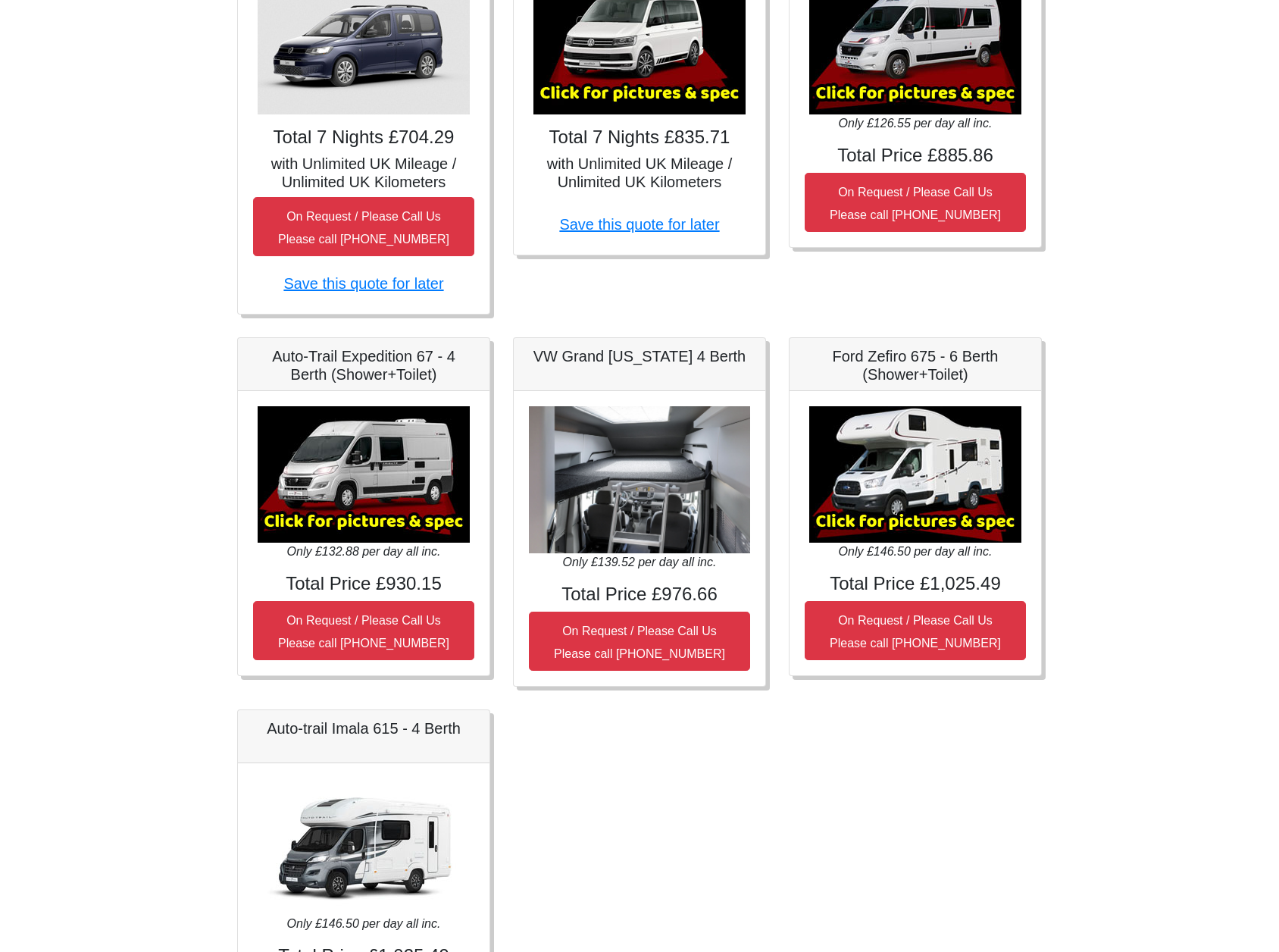
scroll to position [415, 0]
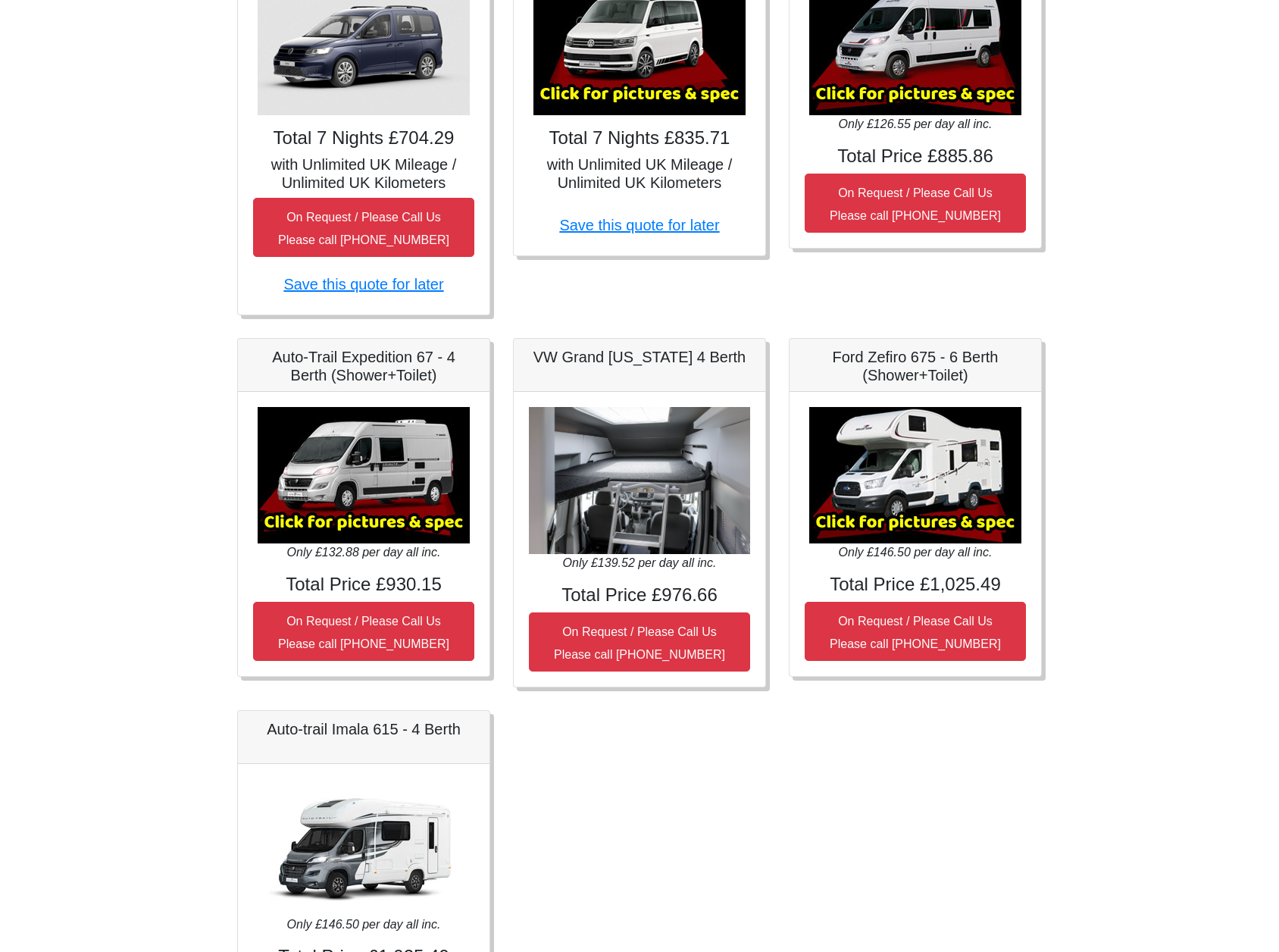
click at [348, 463] on img at bounding box center [363, 475] width 212 height 136
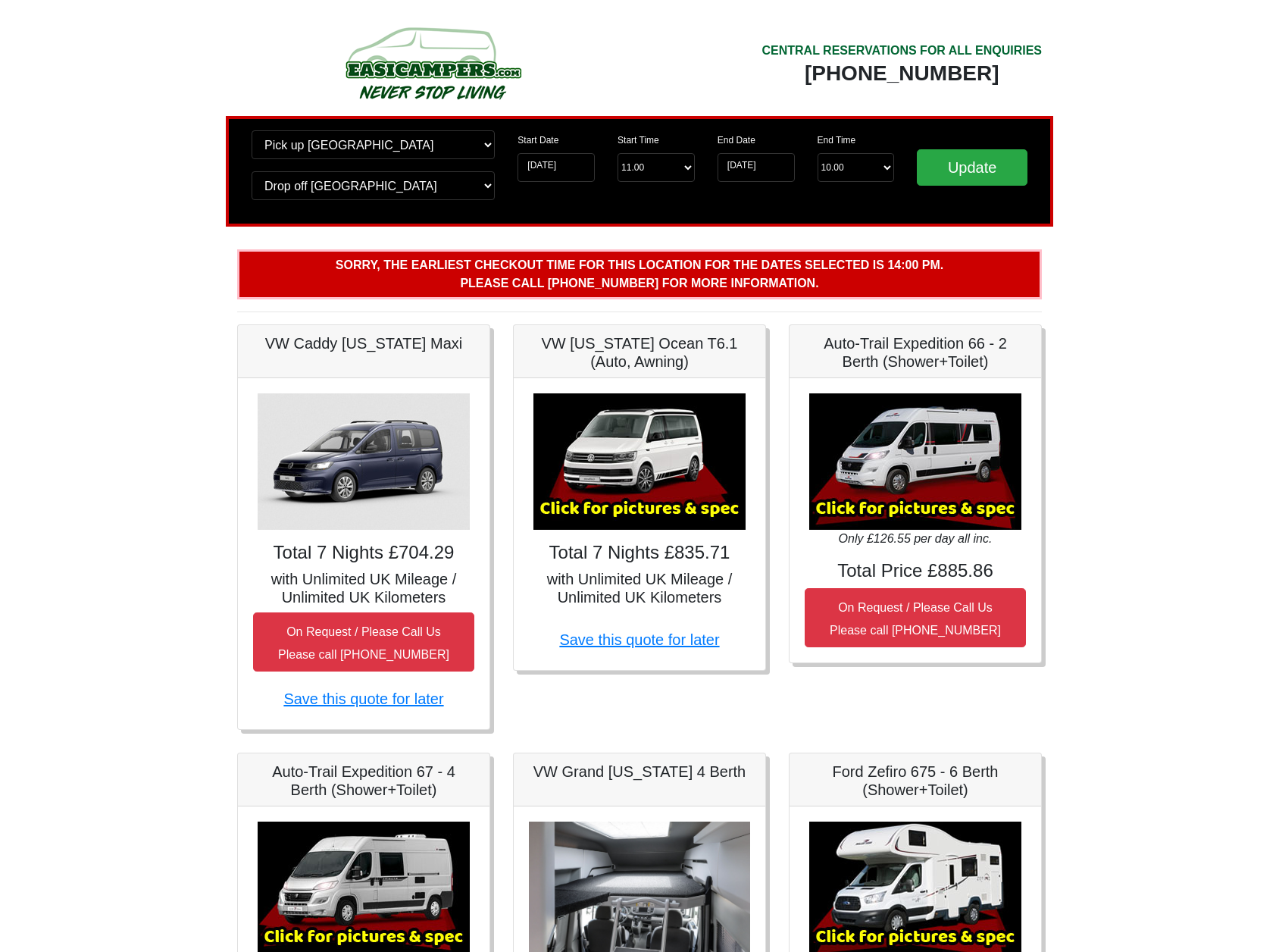
scroll to position [0, 0]
select select "10.00"
click at [971, 170] on input "Update" at bounding box center [972, 168] width 110 height 36
